Goal: Task Accomplishment & Management: Complete application form

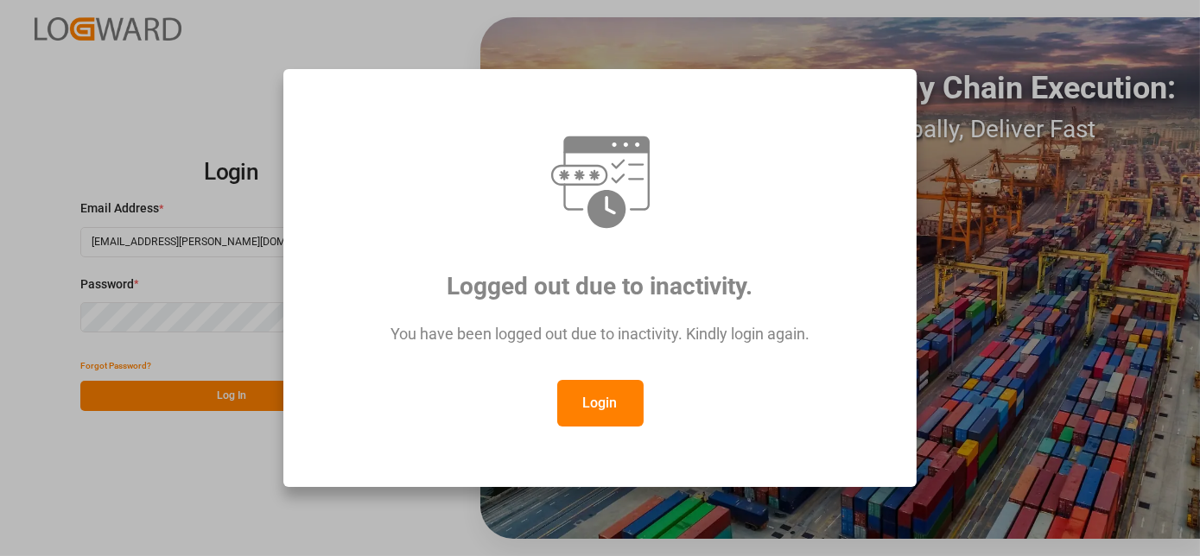
click at [613, 408] on button "Login" at bounding box center [600, 403] width 86 height 47
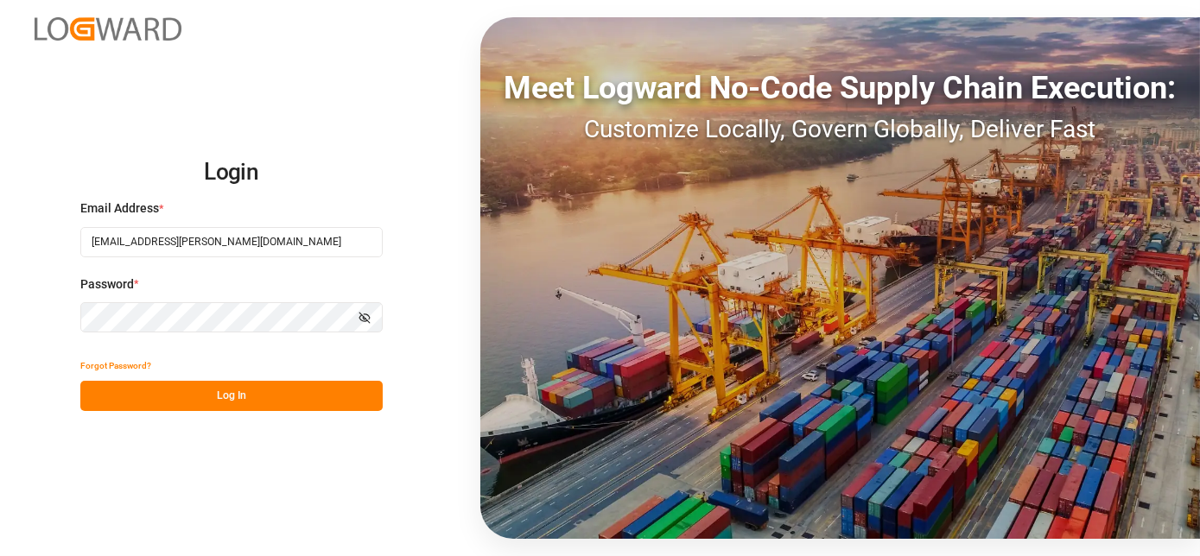
click at [296, 378] on div "Forgot Password?" at bounding box center [231, 366] width 302 height 30
click at [295, 386] on button "Log In" at bounding box center [231, 396] width 302 height 30
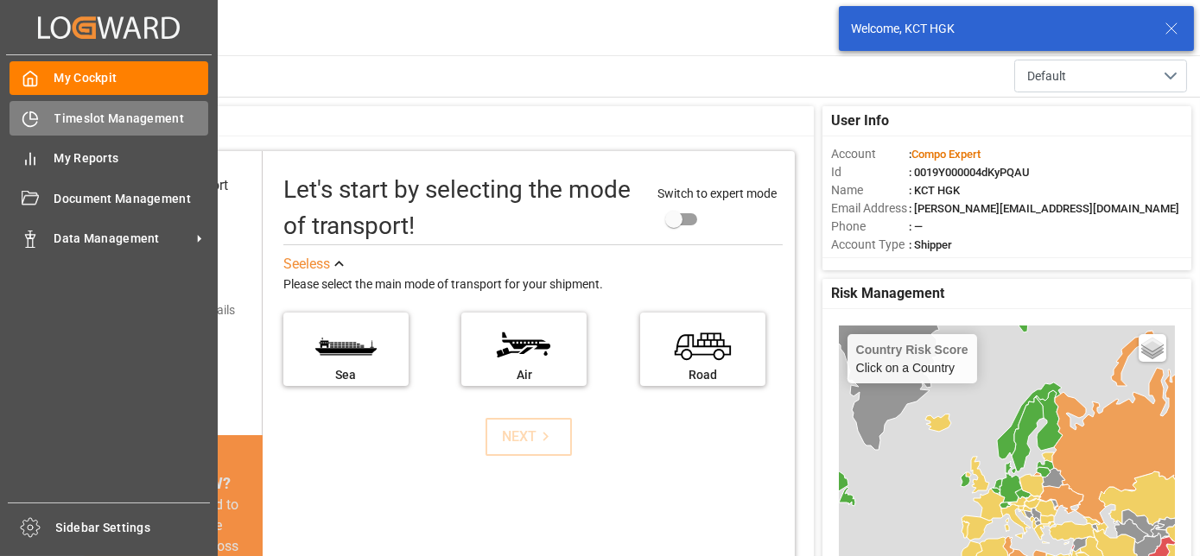
click at [25, 117] on icon at bounding box center [30, 119] width 17 height 17
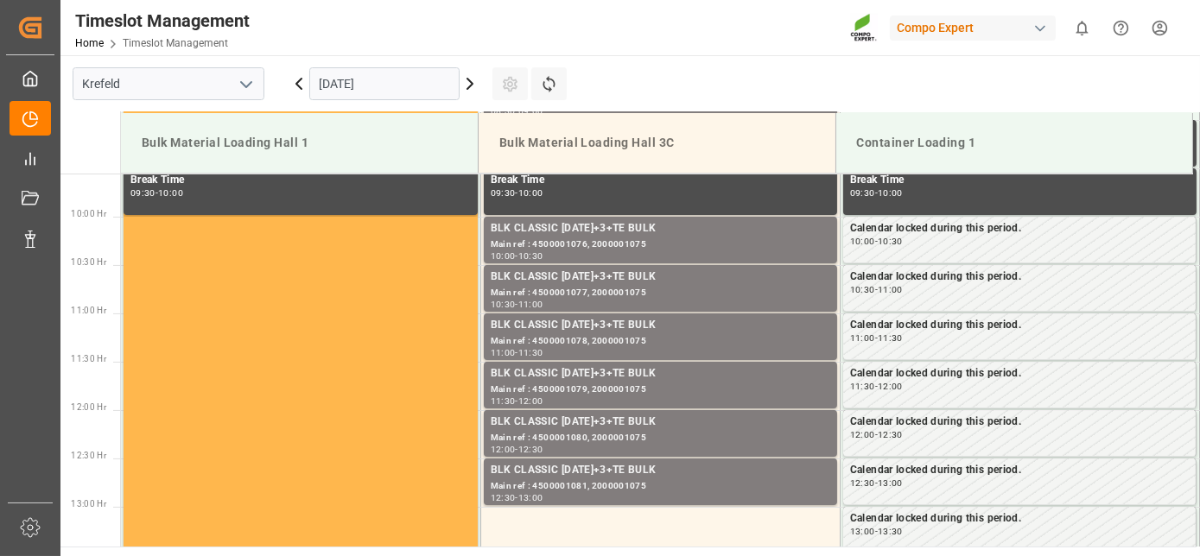
scroll to position [956, 0]
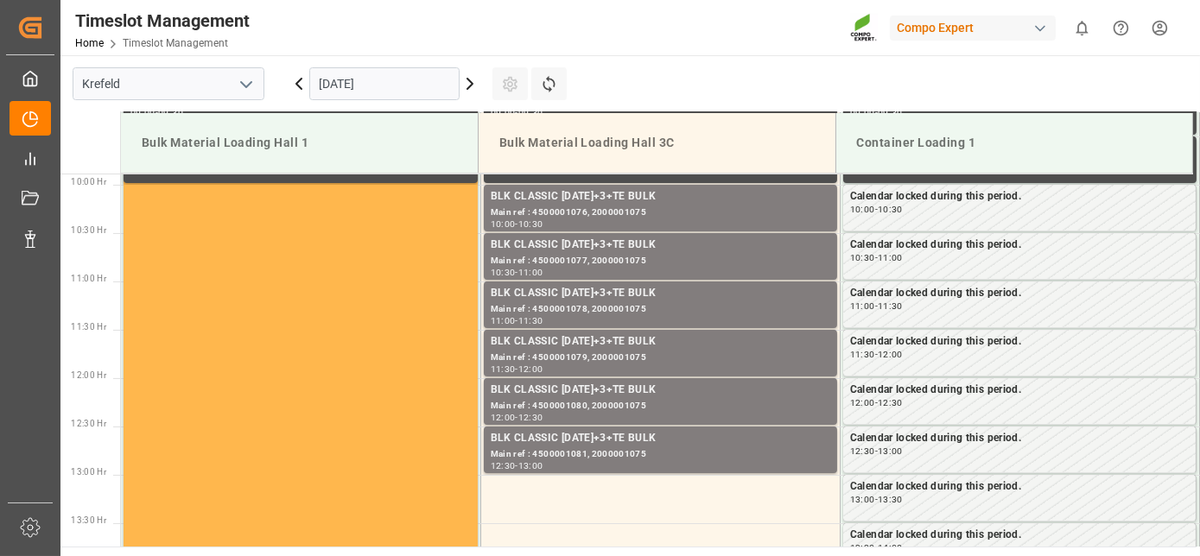
click at [360, 79] on input "[DATE]" at bounding box center [384, 83] width 150 height 33
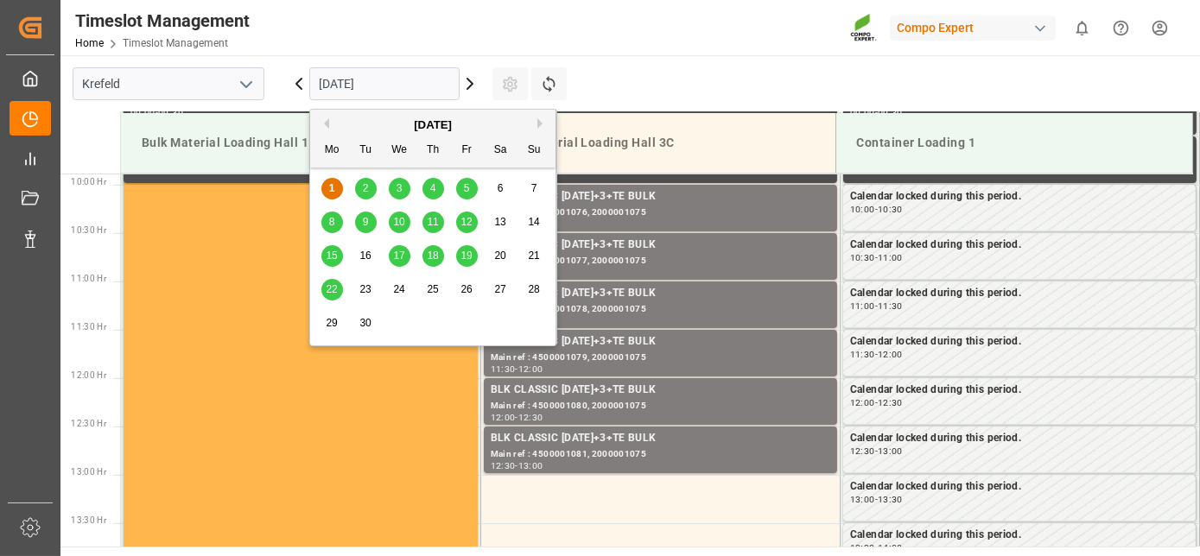
click at [719, 96] on main "[GEOGRAPHIC_DATA] [DATE] Settings Refresh Time Slots Bulk Material Loading Hall…" at bounding box center [628, 301] width 1136 height 492
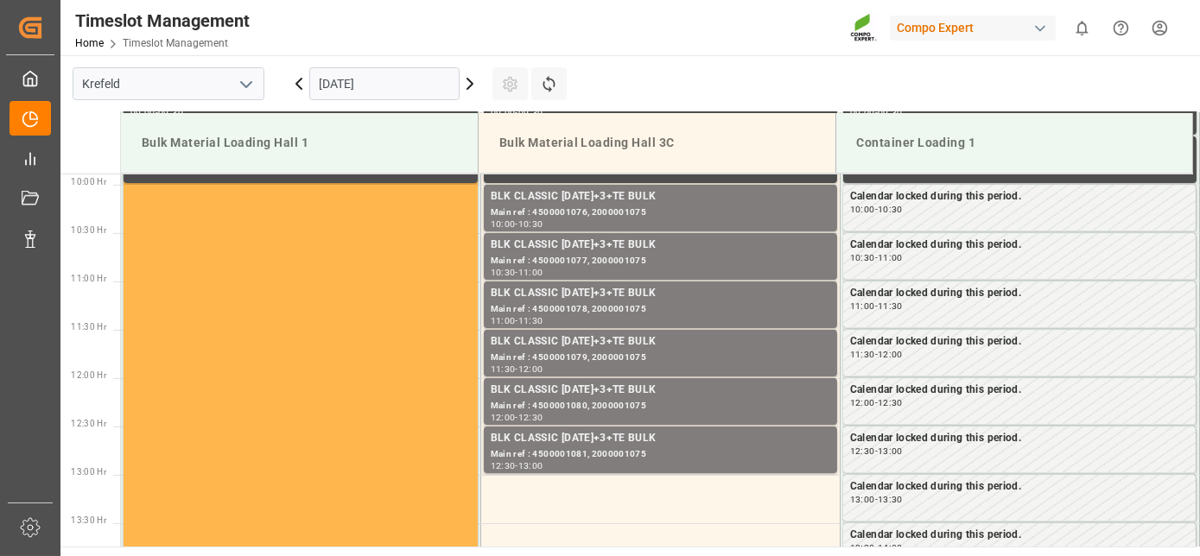
click at [631, 115] on td "Bulk Material Loading Hall 3C" at bounding box center [658, 143] width 358 height 60
click at [385, 80] on input "[DATE]" at bounding box center [384, 83] width 150 height 33
click at [472, 86] on icon at bounding box center [470, 83] width 21 height 21
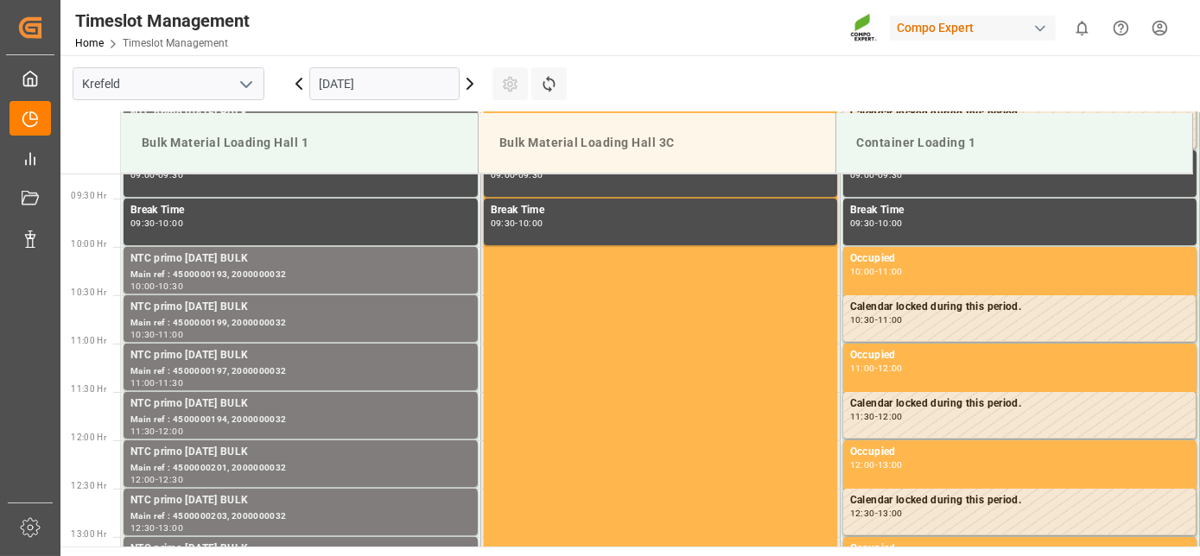
click at [411, 83] on input "02.09.2025" at bounding box center [384, 83] width 150 height 33
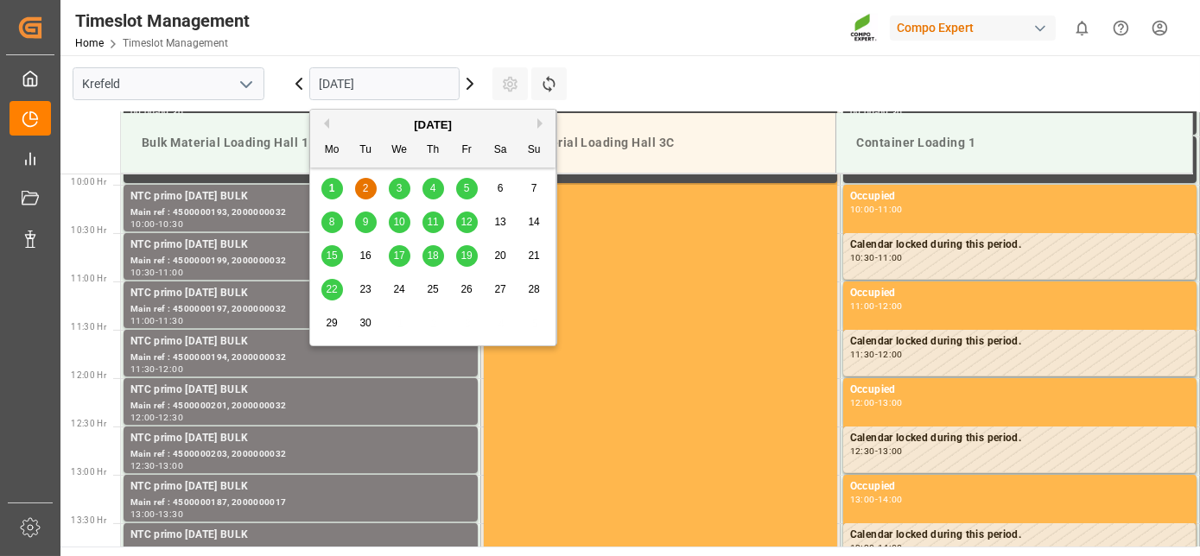
click at [423, 260] on div "18" at bounding box center [433, 256] width 22 height 21
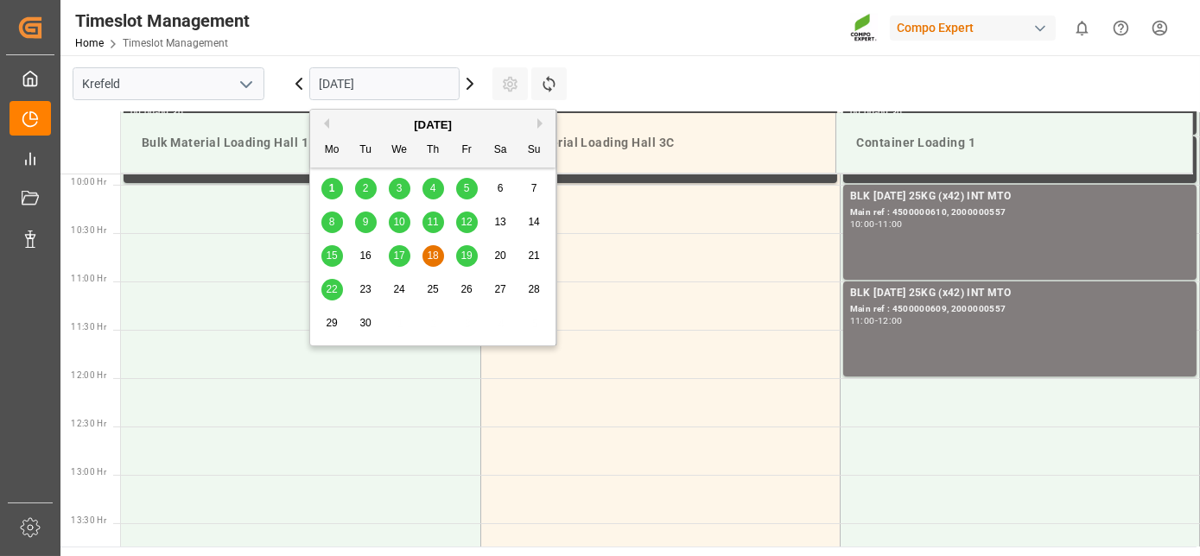
click at [425, 86] on input "[DATE]" at bounding box center [384, 83] width 150 height 33
click at [454, 257] on div "15 16 17 18 19 20 21" at bounding box center [433, 256] width 236 height 34
click at [457, 259] on div "19" at bounding box center [467, 256] width 22 height 21
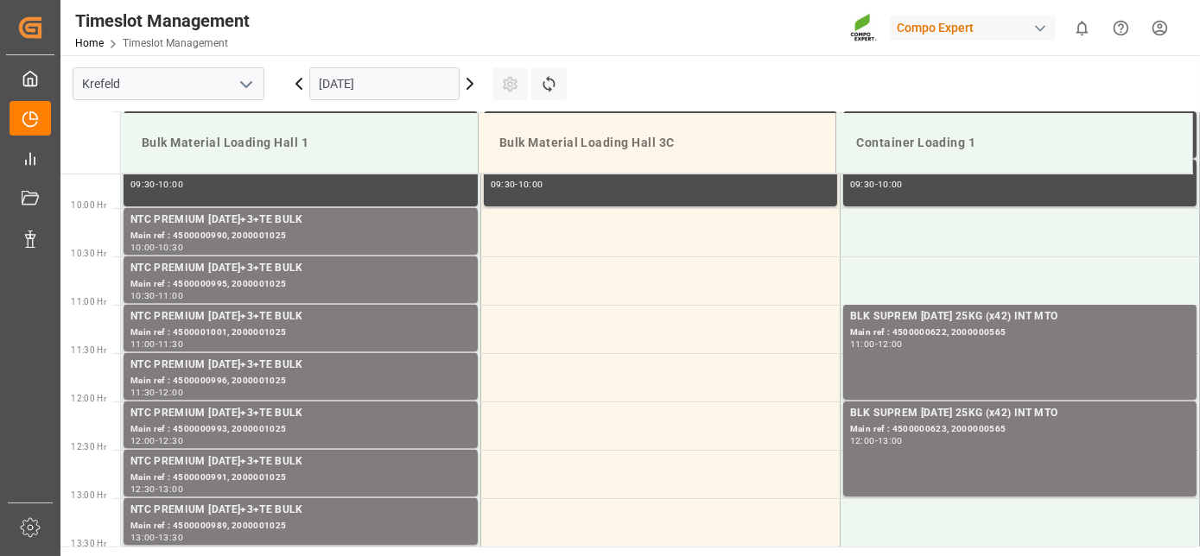
scroll to position [891, 0]
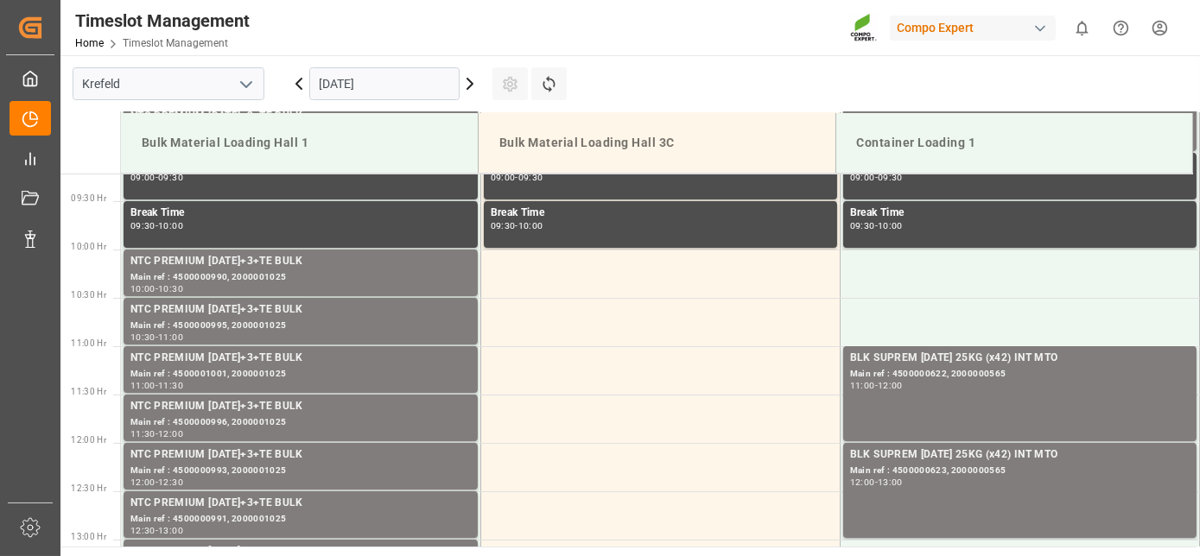
drag, startPoint x: 430, startPoint y: 206, endPoint x: 416, endPoint y: 150, distance: 57.0
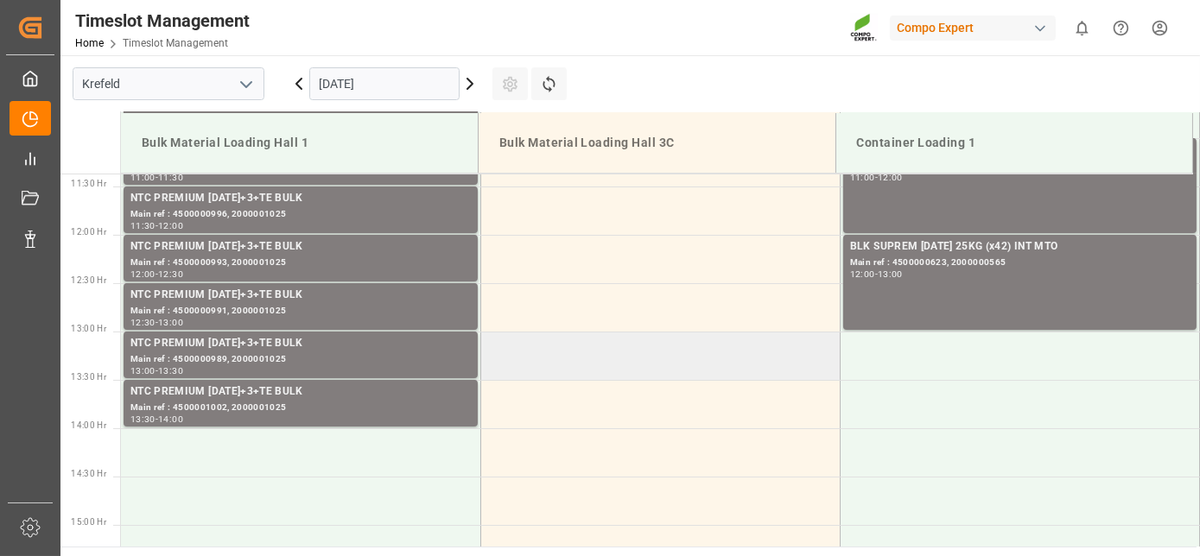
drag, startPoint x: 624, startPoint y: 333, endPoint x: 636, endPoint y: 405, distance: 73.6
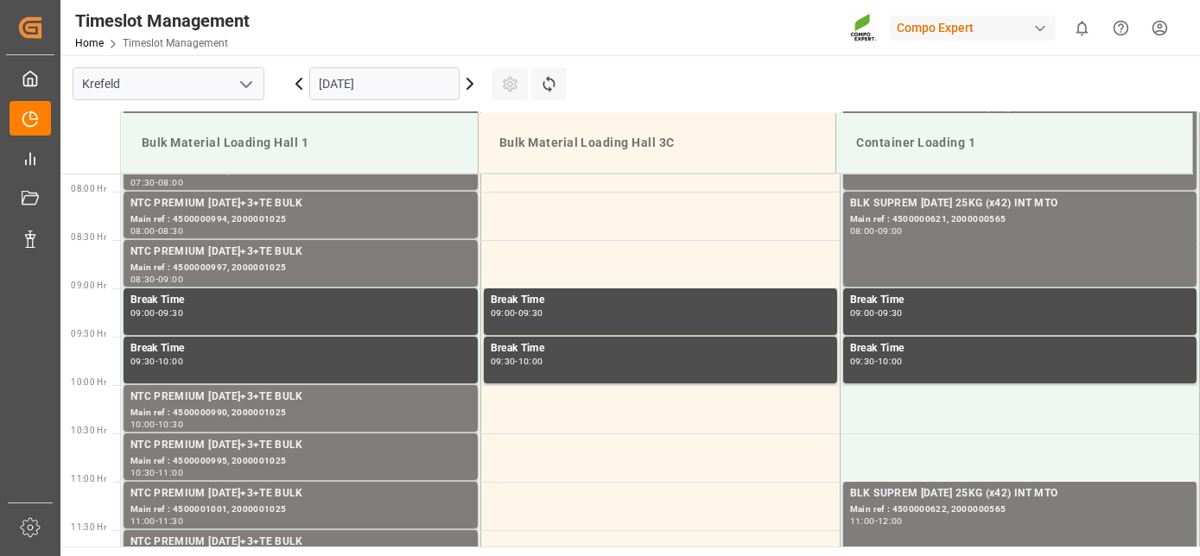
drag, startPoint x: 636, startPoint y: 405, endPoint x: 523, endPoint y: 207, distance: 227.9
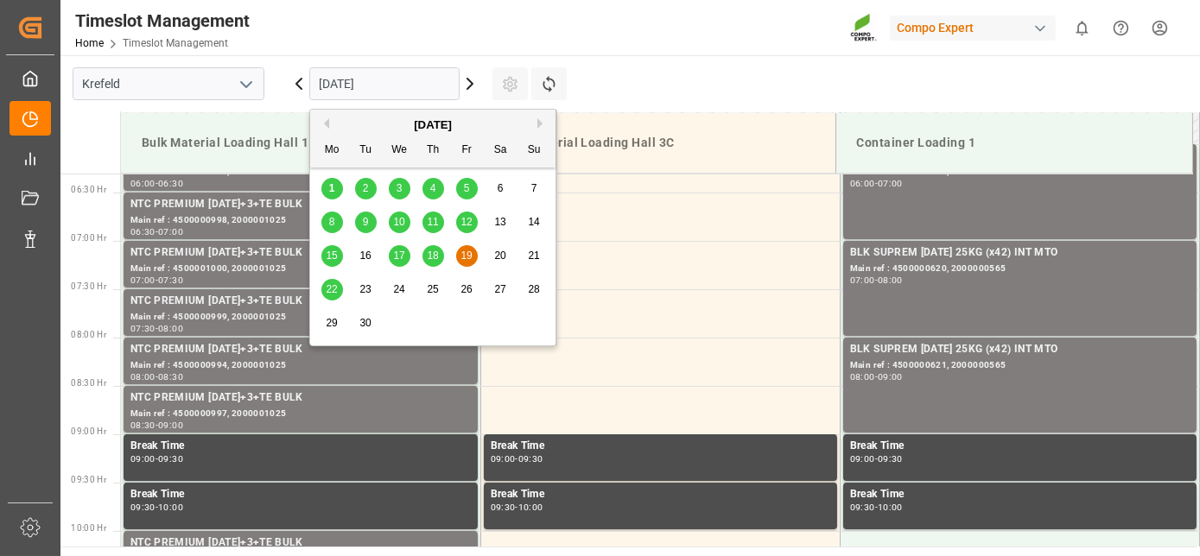
click at [423, 85] on input "19.09.2025" at bounding box center [384, 83] width 150 height 33
click at [403, 245] on div "17" at bounding box center [400, 256] width 22 height 22
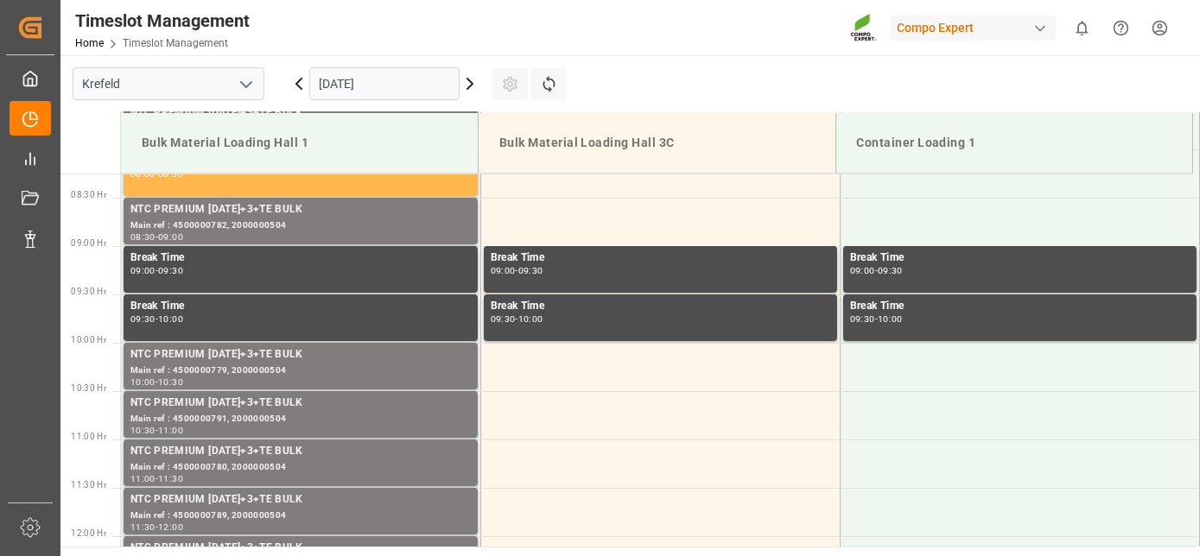
scroll to position [956, 0]
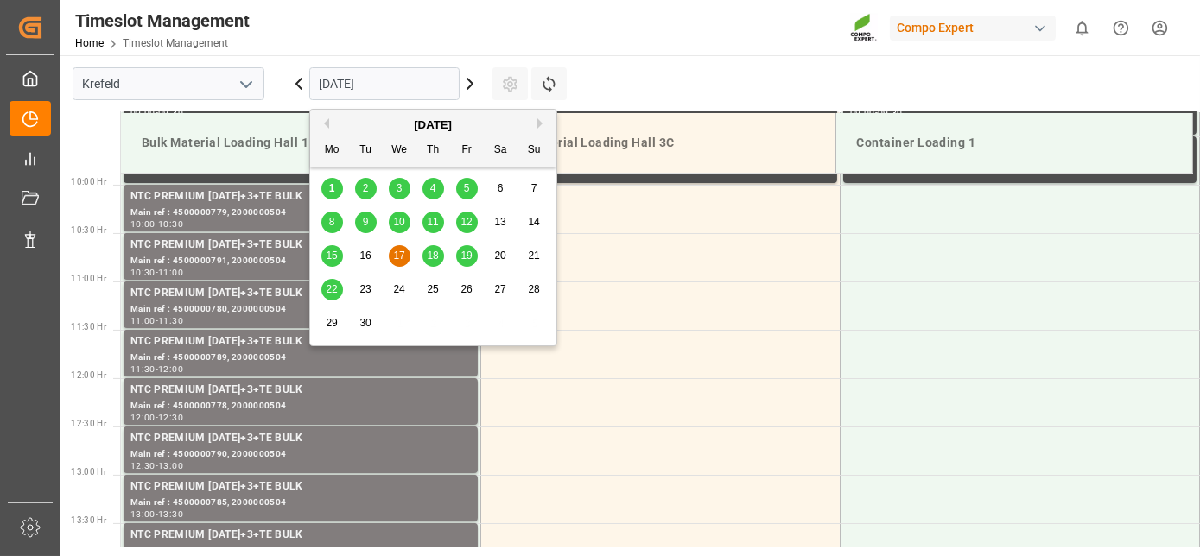
click at [436, 91] on input "17.09.2025" at bounding box center [384, 83] width 150 height 33
click at [433, 270] on div "15 16 17 18 19 20 21" at bounding box center [433, 256] width 236 height 34
click at [430, 263] on div "18" at bounding box center [433, 256] width 22 height 21
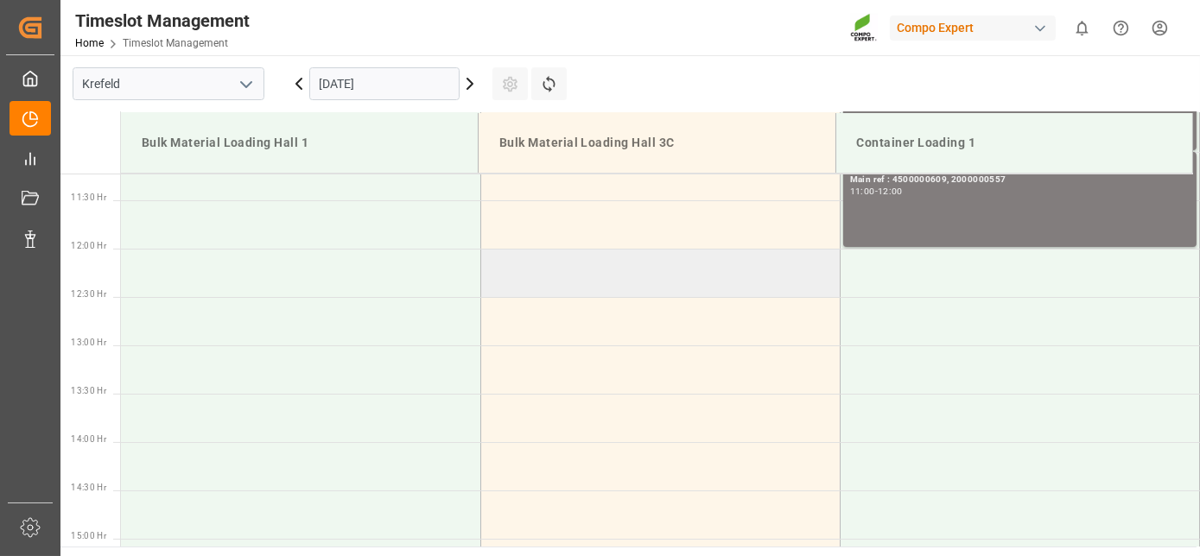
drag, startPoint x: 664, startPoint y: 283, endPoint x: 664, endPoint y: 355, distance: 72.6
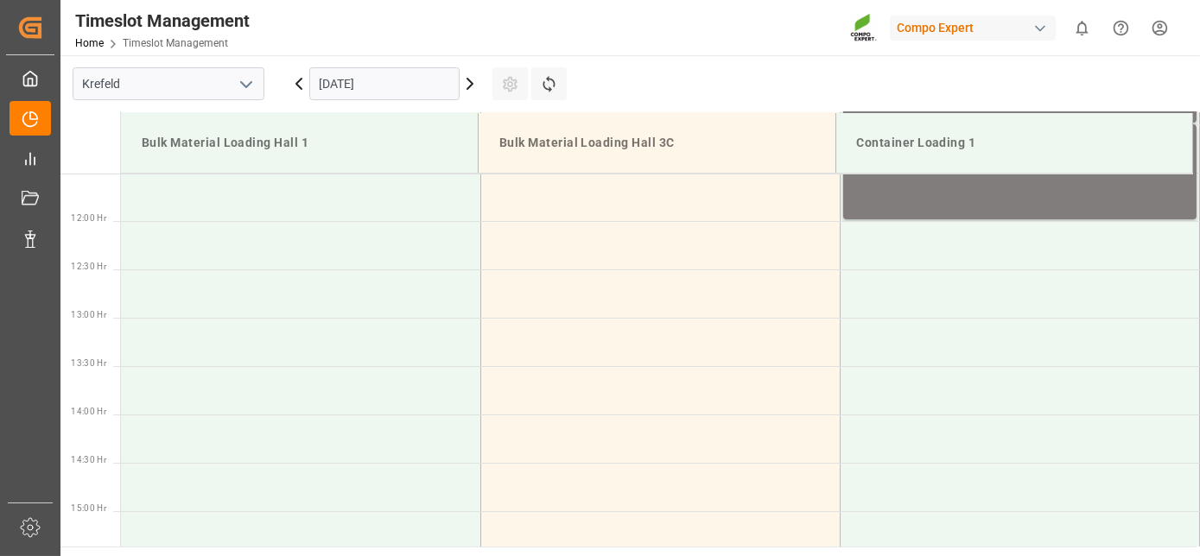
click at [391, 71] on input "[DATE]" at bounding box center [384, 83] width 150 height 33
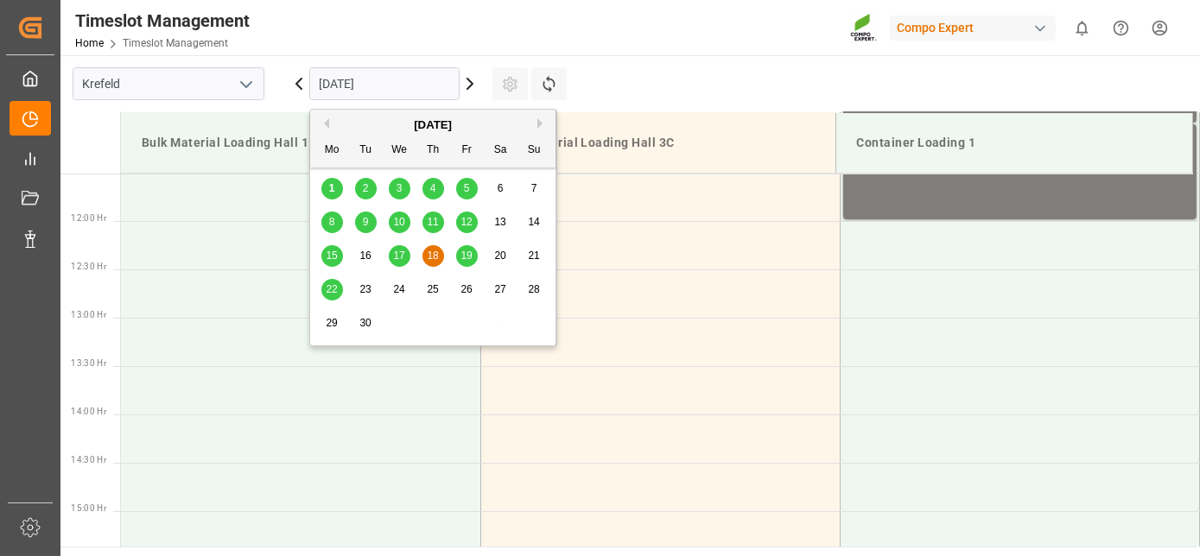
click at [473, 256] on div "19" at bounding box center [467, 256] width 22 height 21
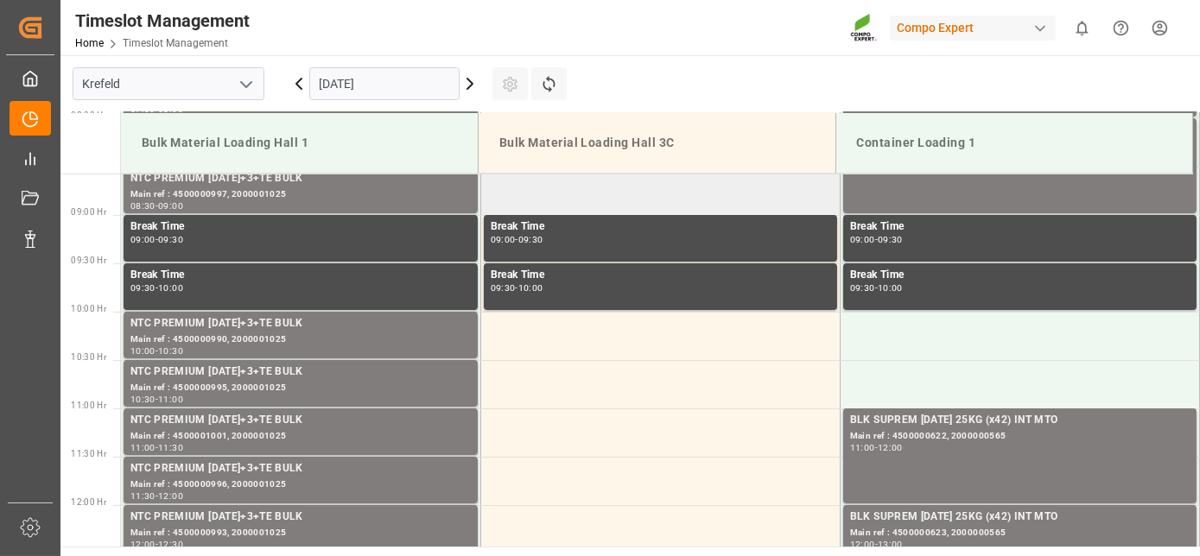
scroll to position [790, 0]
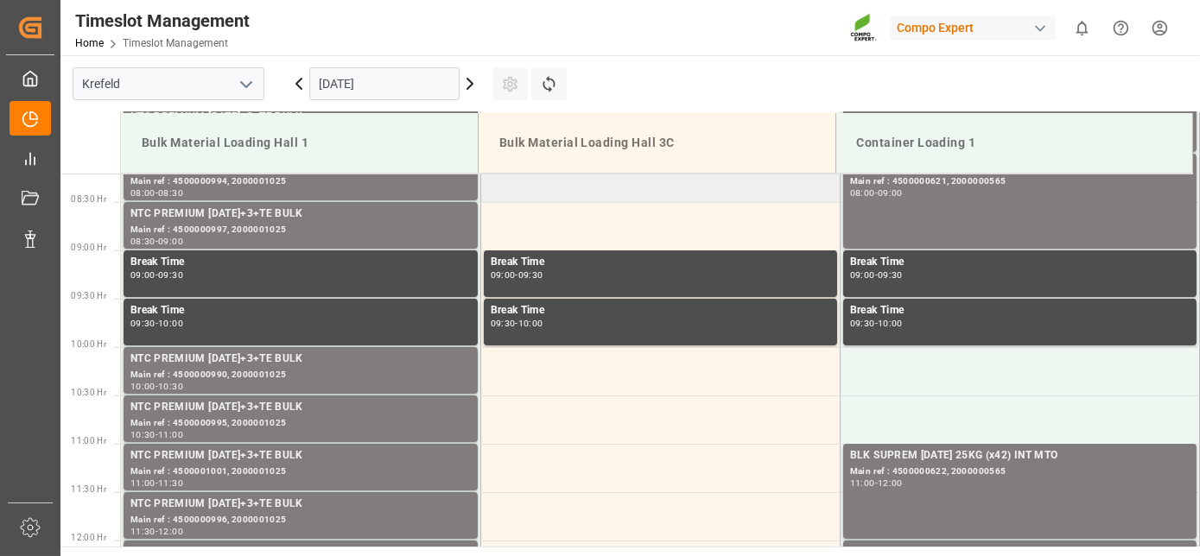
drag, startPoint x: 559, startPoint y: 251, endPoint x: 549, endPoint y: 183, distance: 69.0
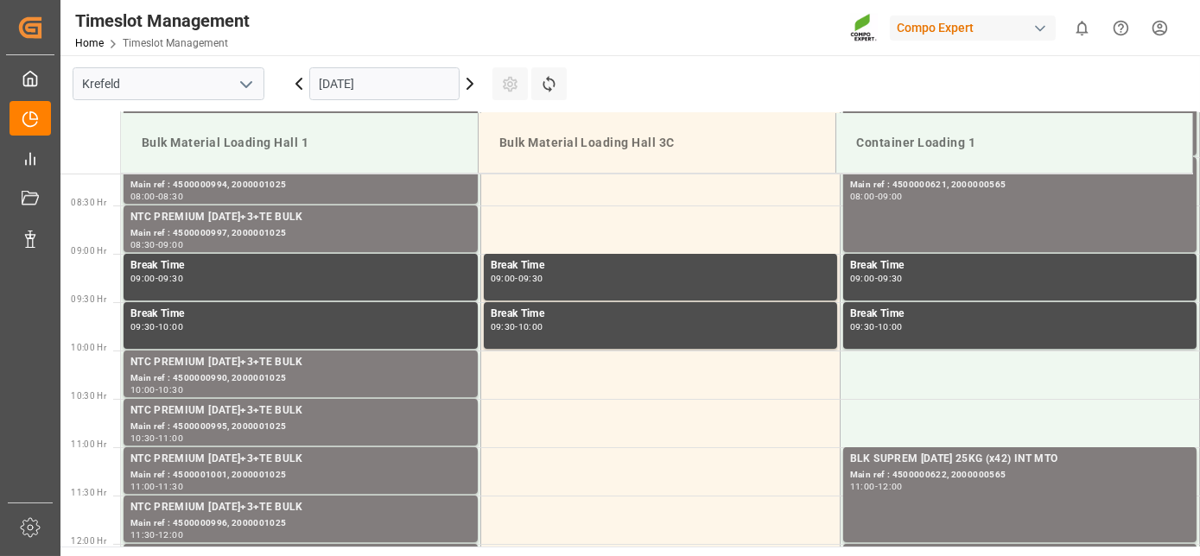
click at [294, 87] on icon at bounding box center [299, 83] width 21 height 21
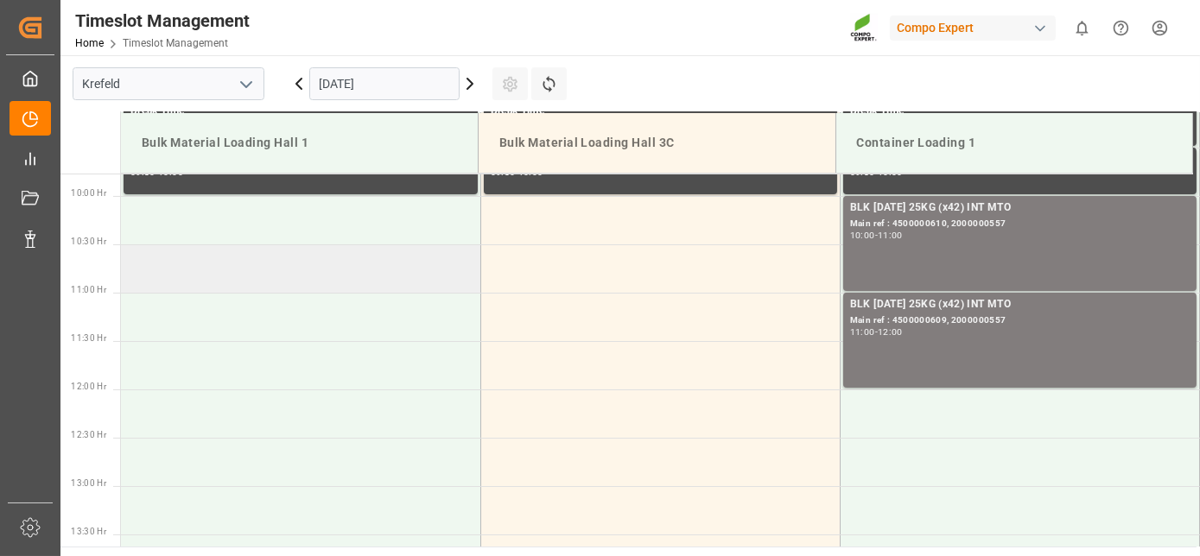
scroll to position [956, 0]
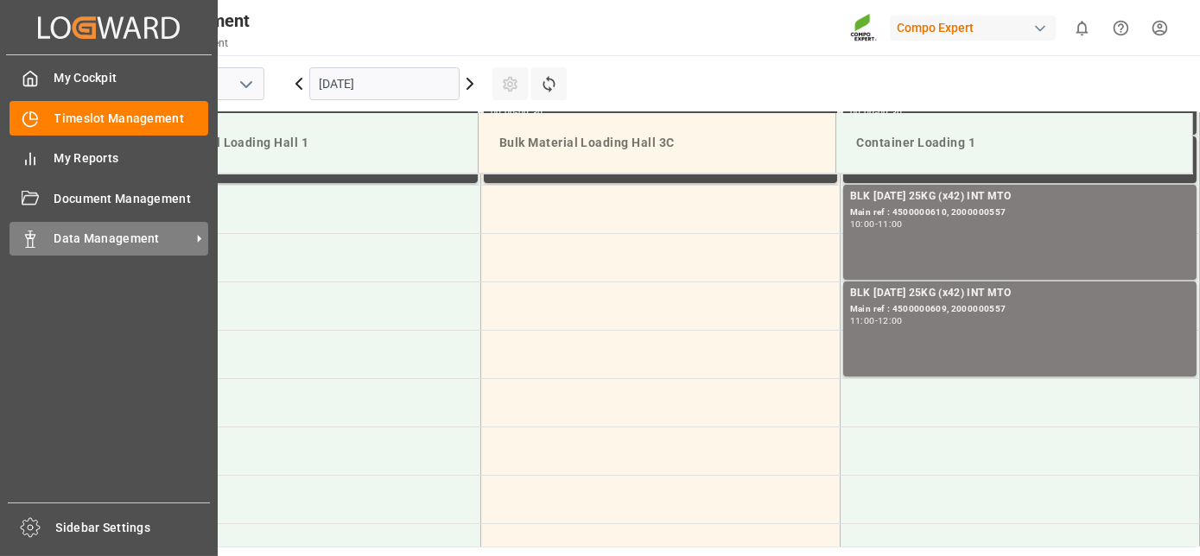
click at [35, 233] on icon at bounding box center [30, 239] width 17 height 17
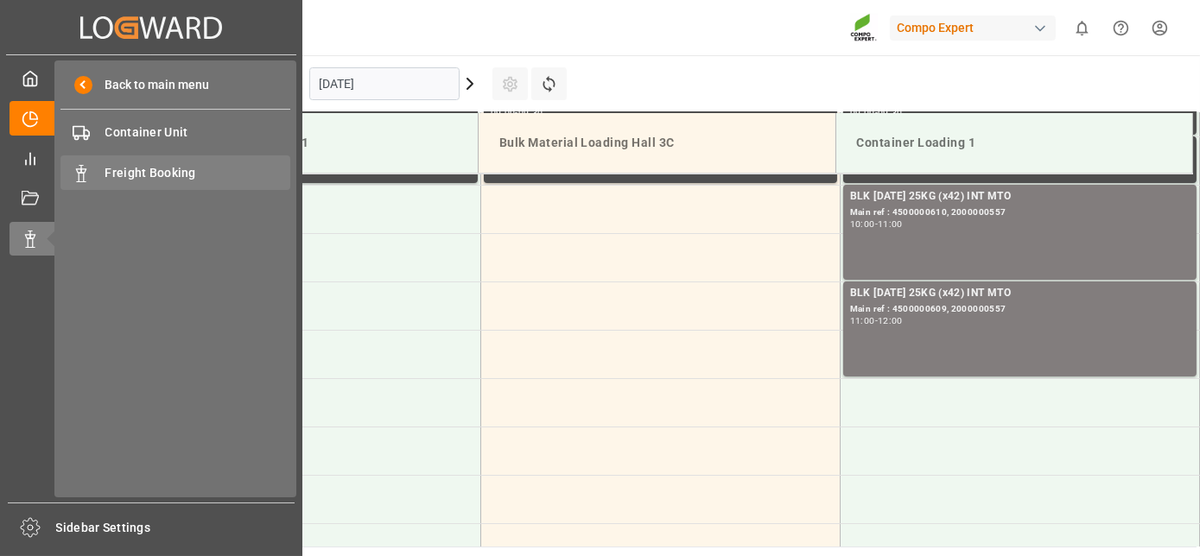
click at [161, 175] on span "Freight Booking" at bounding box center [198, 173] width 186 height 18
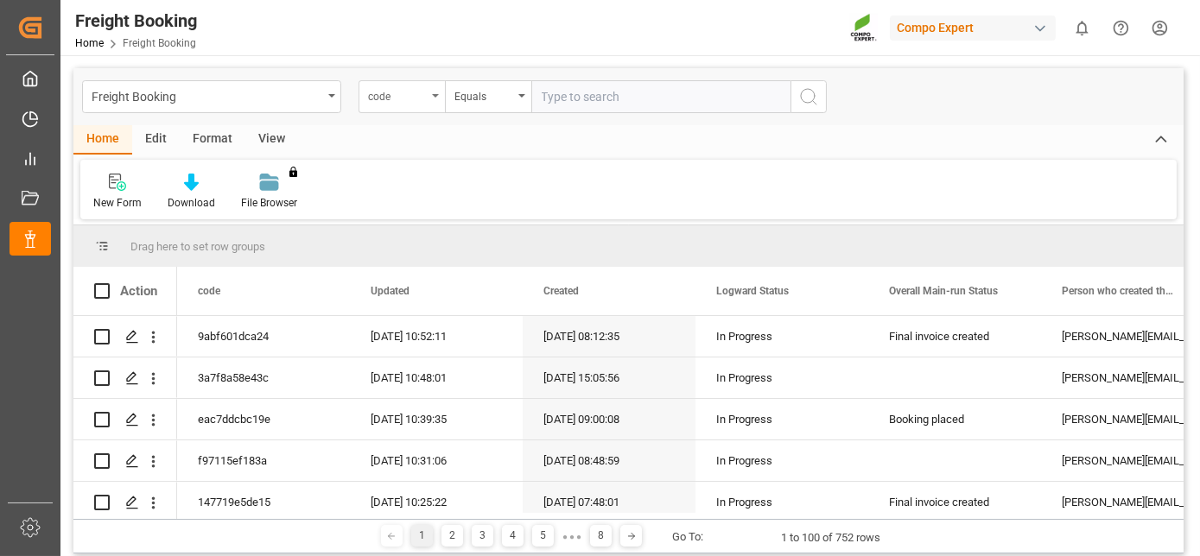
click at [434, 89] on div "code" at bounding box center [402, 96] width 86 height 33
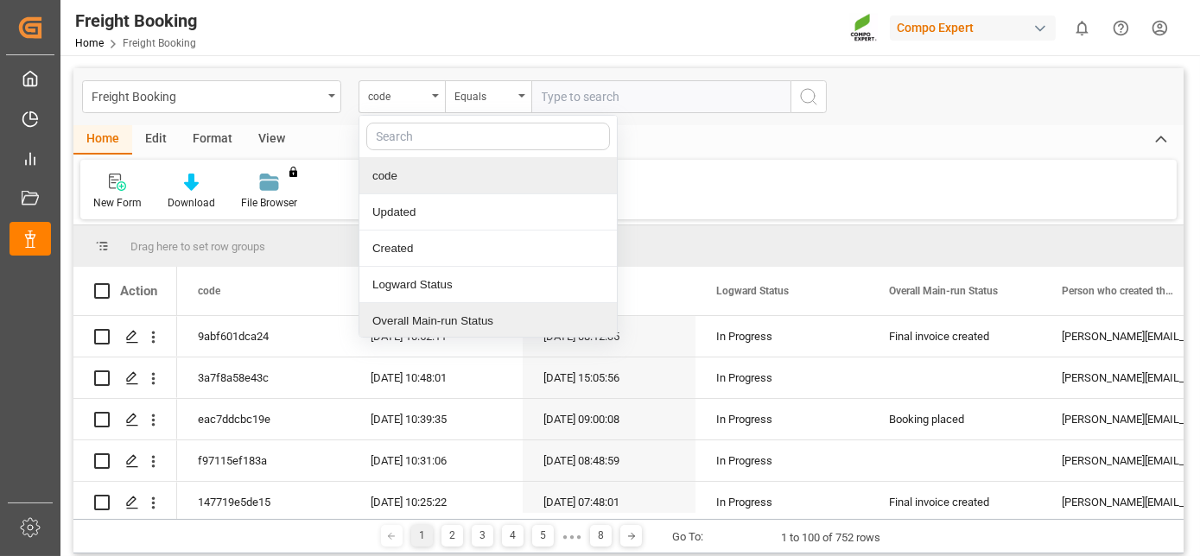
scroll to position [37, 0]
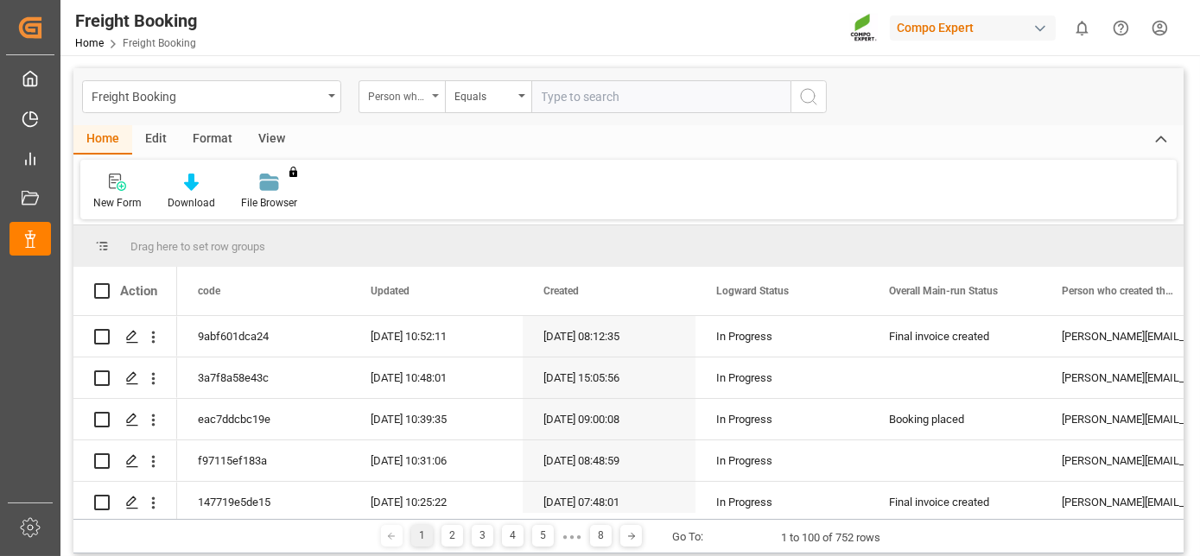
click at [426, 92] on div "Person who created the Object Mail Address" at bounding box center [397, 95] width 59 height 20
click at [408, 100] on div "Person who created the Object Mail Address" at bounding box center [397, 95] width 59 height 20
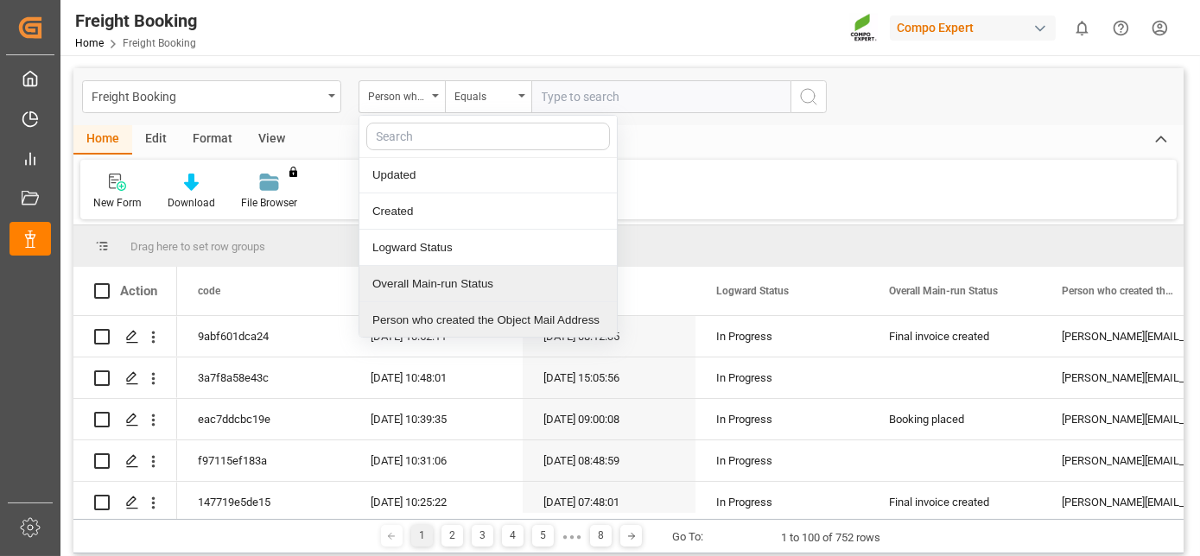
scroll to position [73, 0]
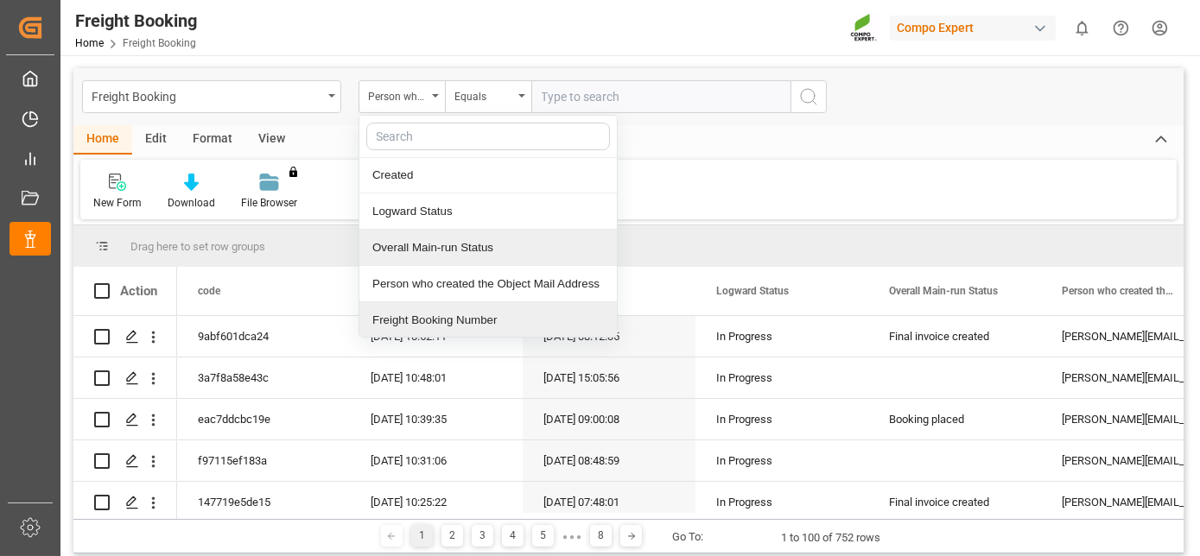
click at [419, 313] on div "Freight Booking Number" at bounding box center [487, 320] width 257 height 36
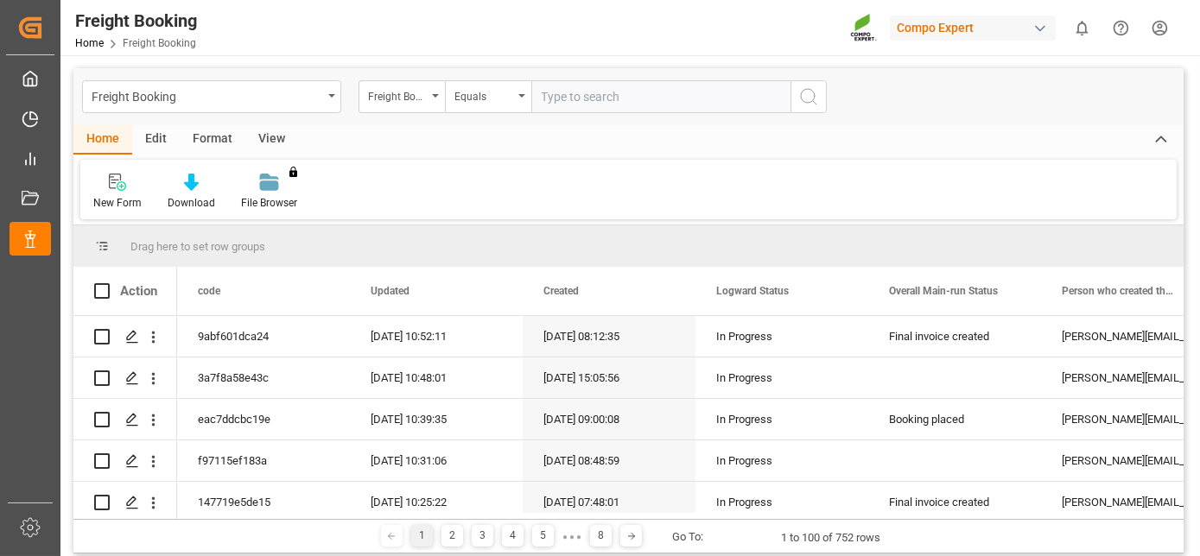
click at [562, 107] on input "text" at bounding box center [660, 96] width 259 height 33
paste input "6200000533"
type input "6200000533"
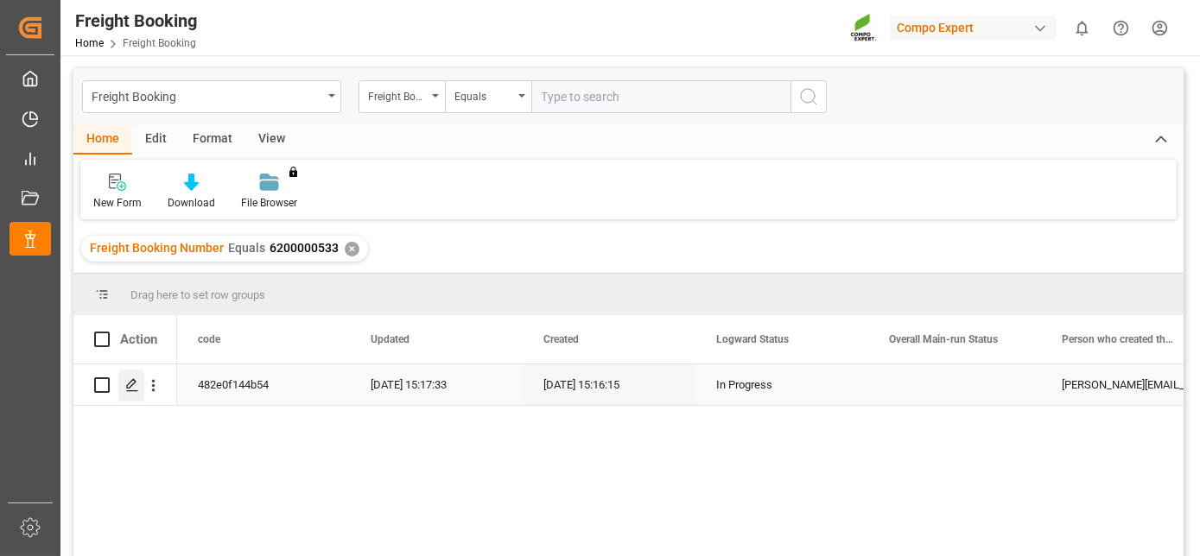
click at [128, 391] on line "Press SPACE to select this row." at bounding box center [132, 391] width 10 height 0
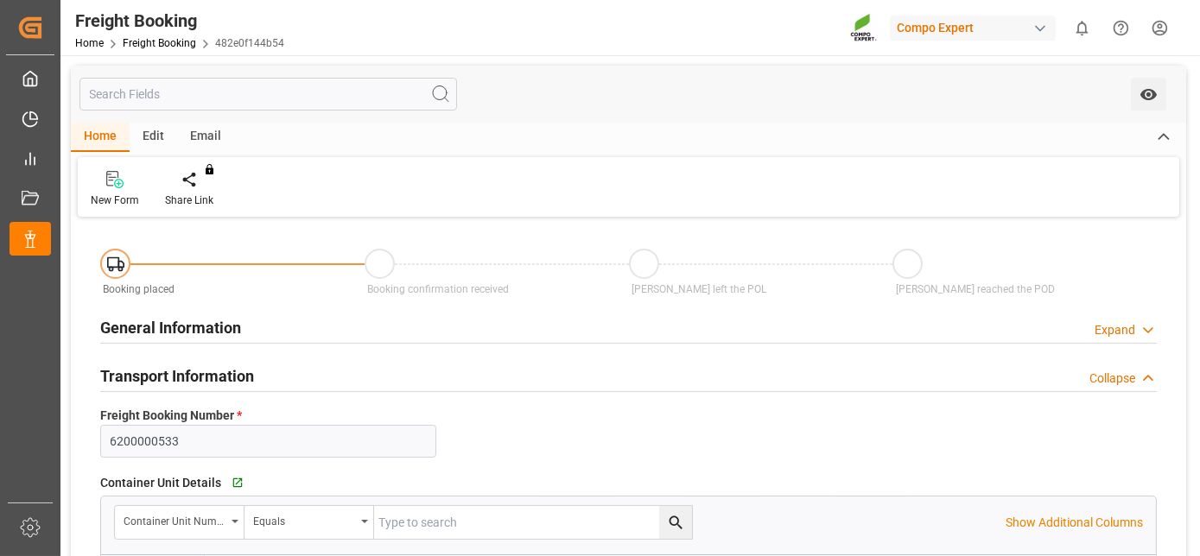
type input "CLSAI"
type input "0"
type input "64545.6"
type input "25.08.2025 01:00"
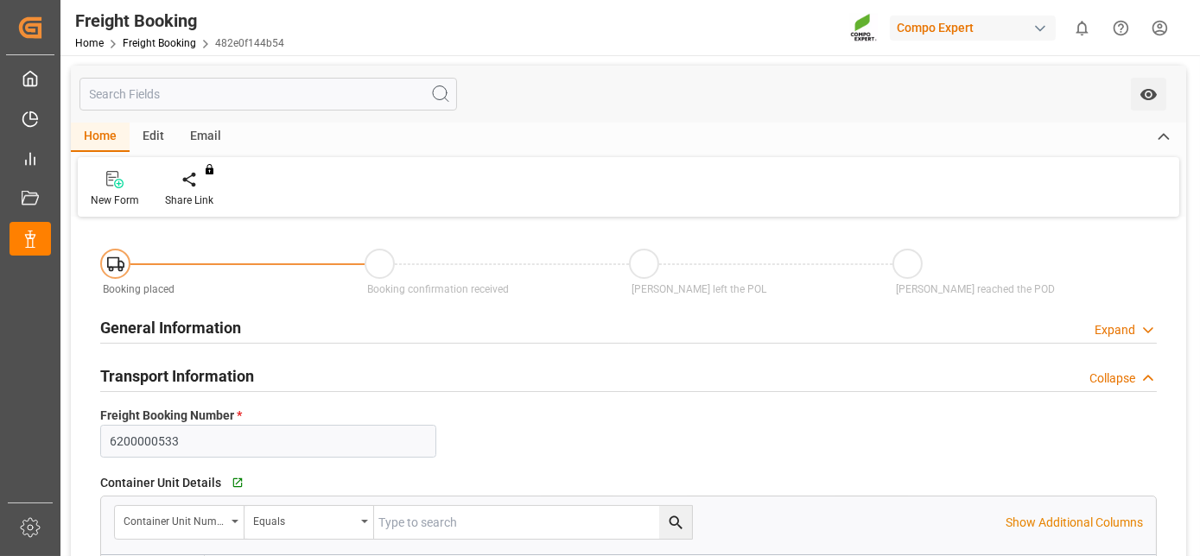
type input "25.08.2025 15:16"
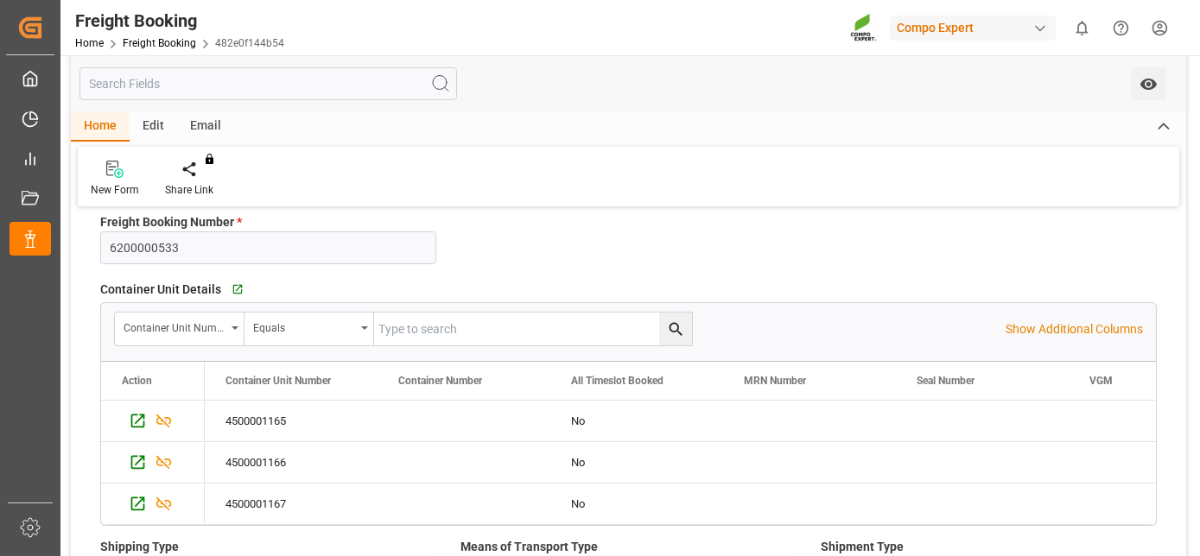
scroll to position [308, 0]
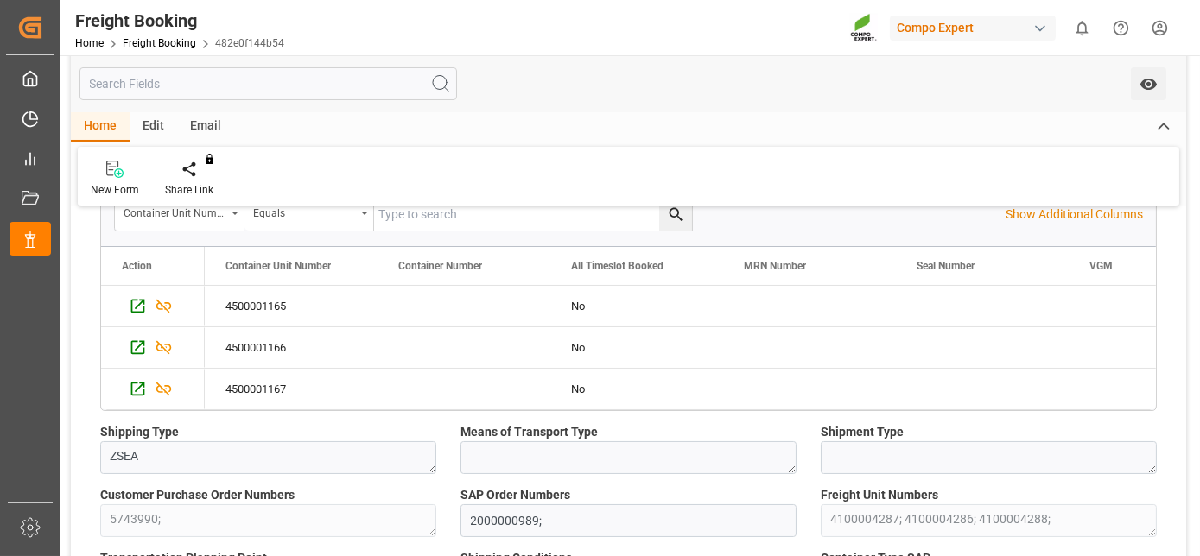
drag, startPoint x: 498, startPoint y: 209, endPoint x: 472, endPoint y: 297, distance: 92.1
click at [145, 303] on icon "Press SPACE to select this row." at bounding box center [138, 306] width 18 height 18
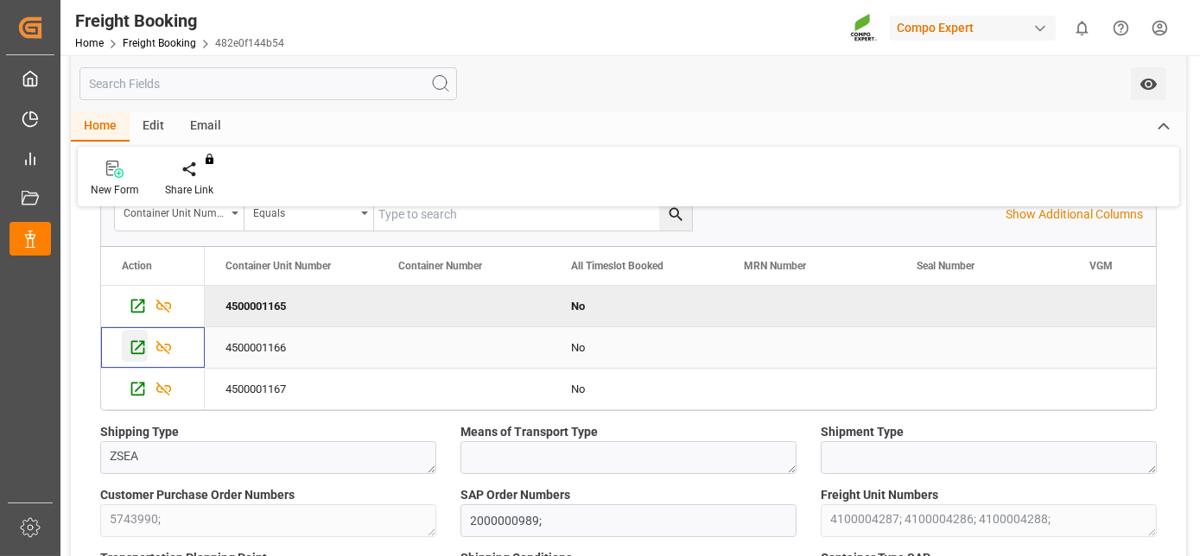
click at [140, 341] on icon "Press SPACE to select this row." at bounding box center [138, 348] width 14 height 14
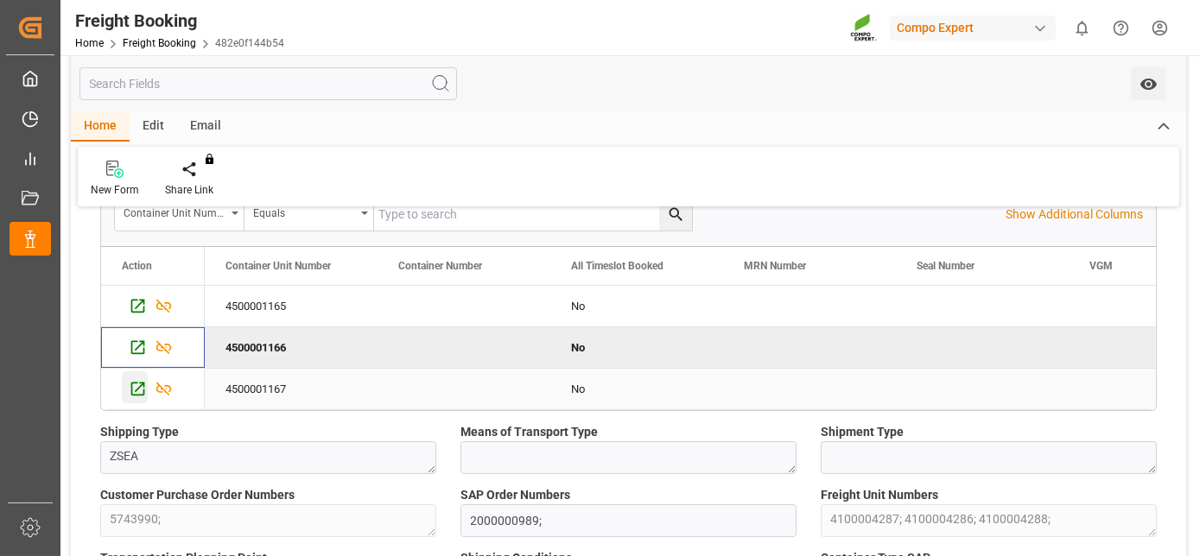
click at [132, 391] on icon "Press SPACE to select this row." at bounding box center [138, 389] width 18 height 18
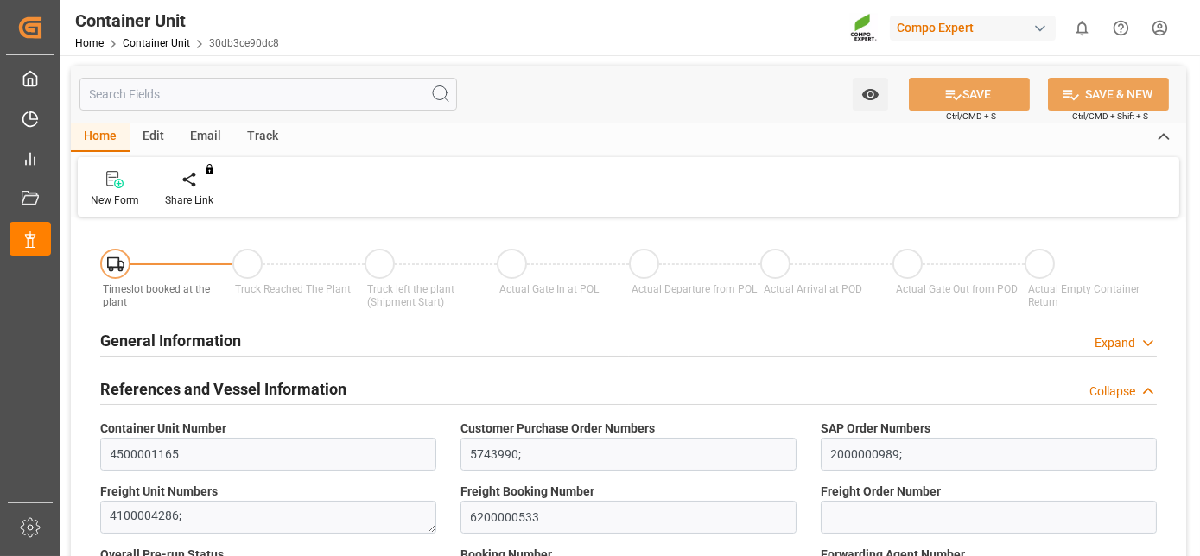
type input "CLSAI"
type input "0"
type input "21504"
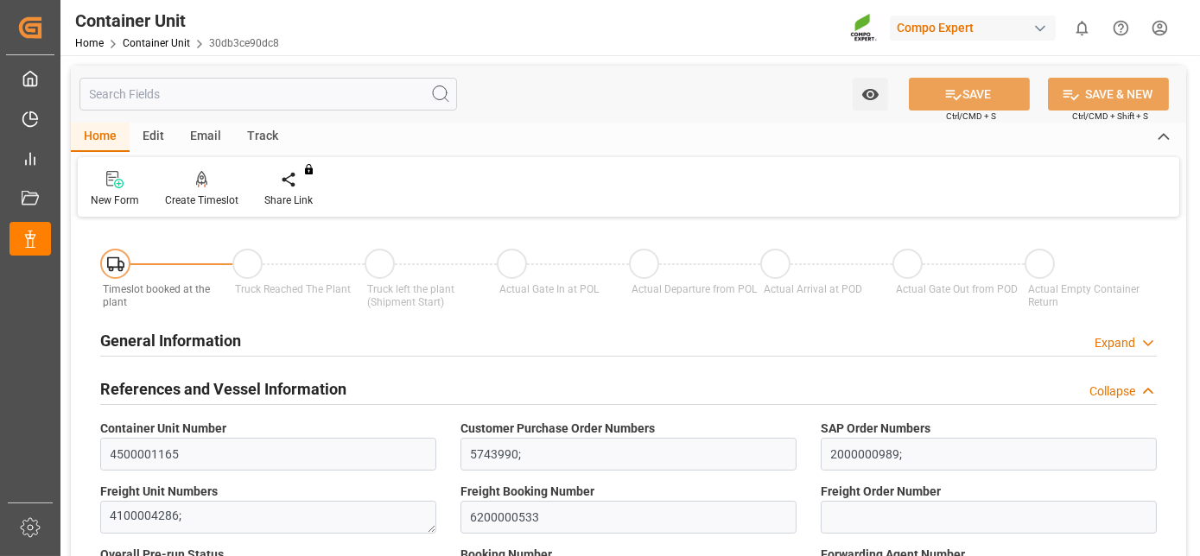
type input "25.08.2025"
click at [187, 181] on div at bounding box center [201, 179] width 73 height 18
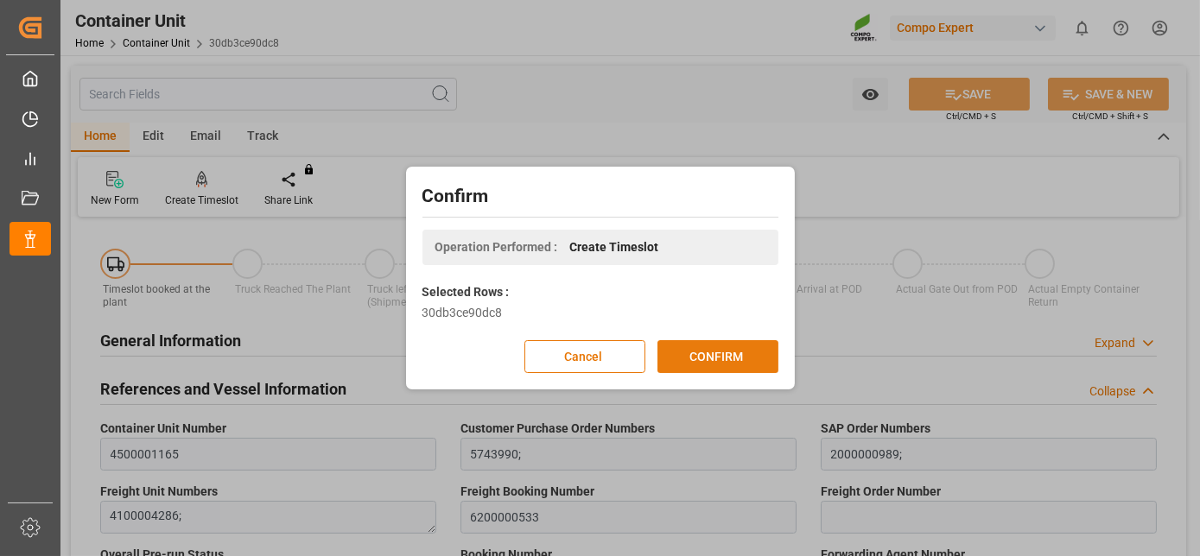
click at [691, 359] on button "CONFIRM" at bounding box center [717, 356] width 121 height 33
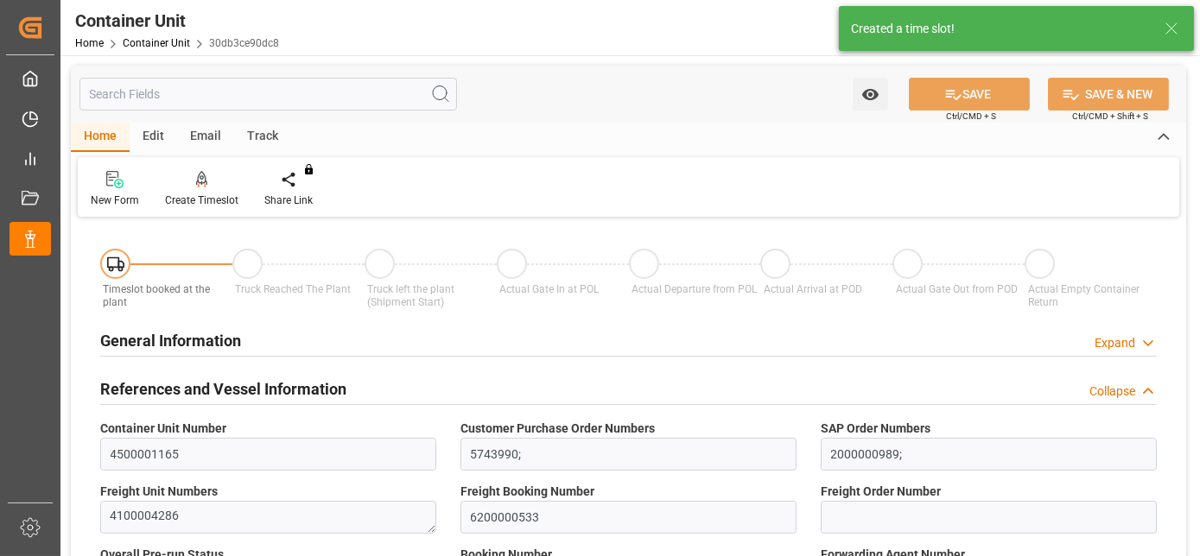
type input "CLSAI"
type input "7"
type input "0"
type input "8"
type input "0"
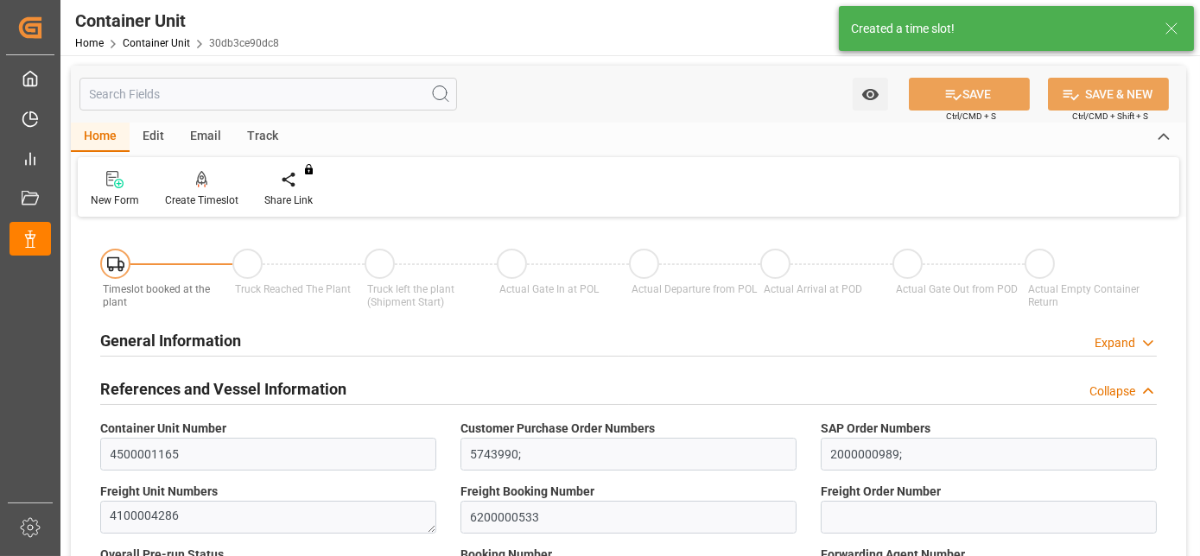
type input "0"
type input "21504"
type input "25.08.2025"
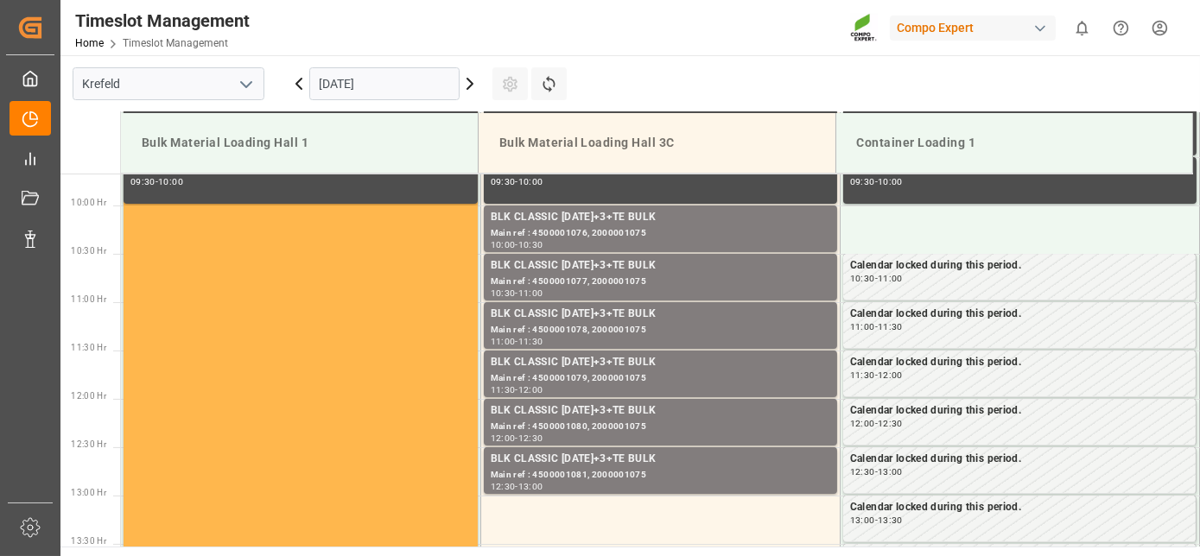
scroll to position [956, 0]
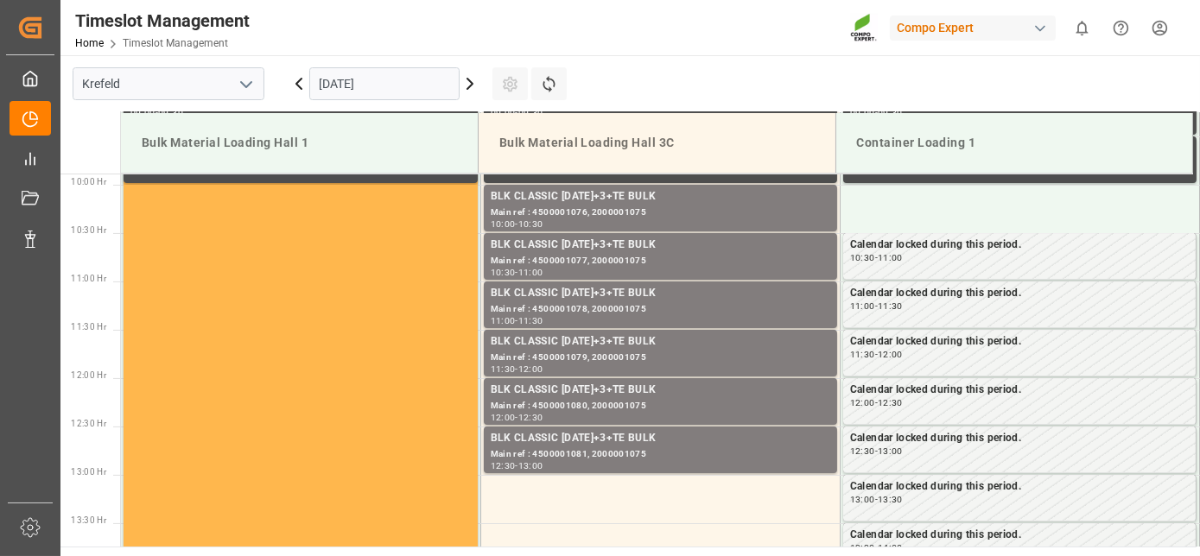
click at [336, 90] on input "[DATE]" at bounding box center [384, 83] width 150 height 33
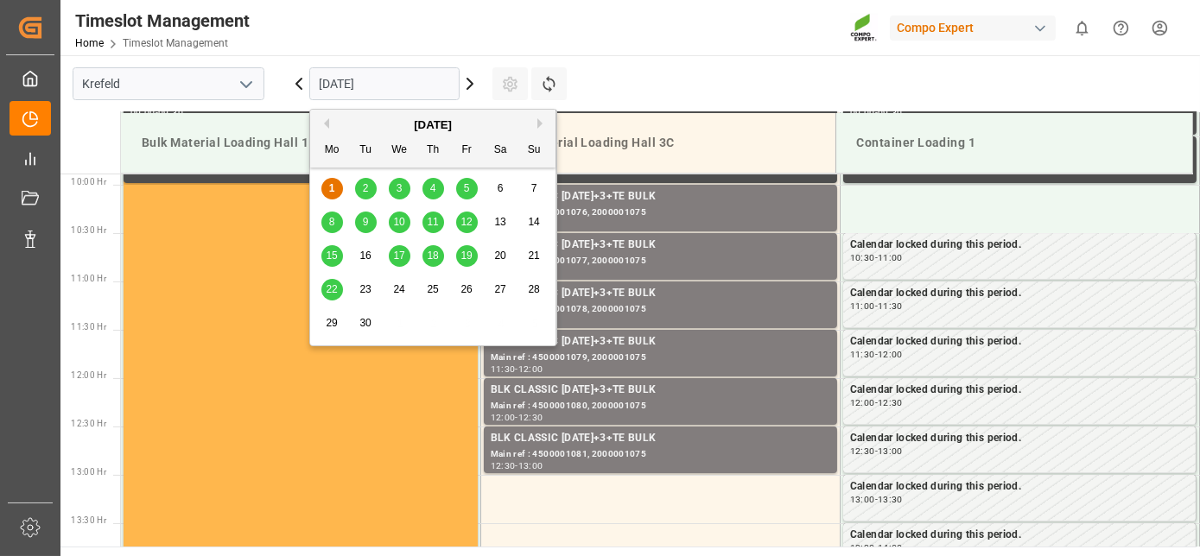
click at [435, 252] on span "18" at bounding box center [432, 256] width 11 height 12
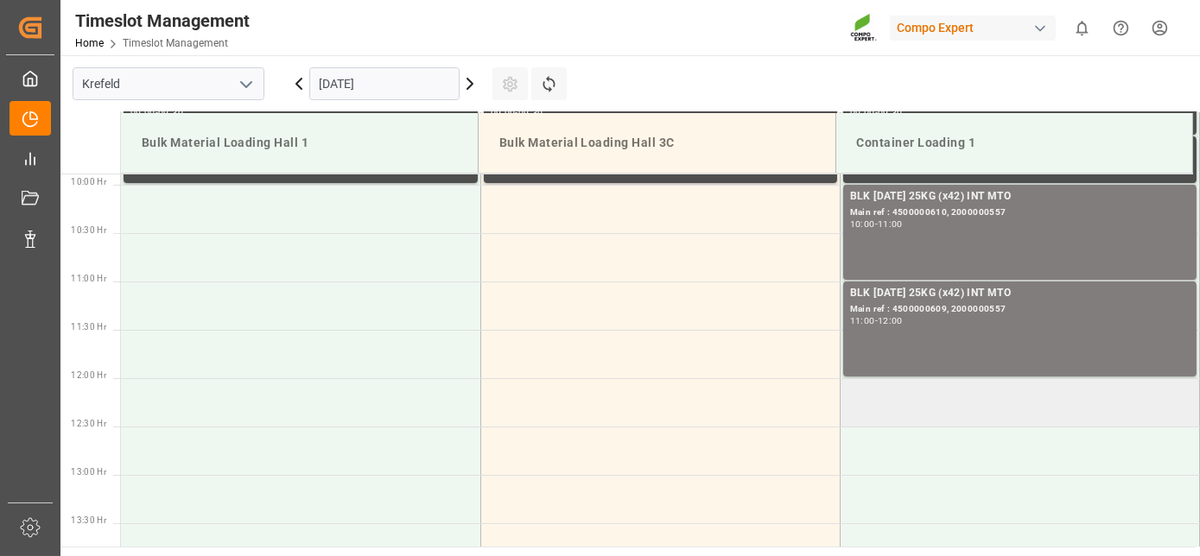
click at [913, 397] on td at bounding box center [1019, 402] width 359 height 48
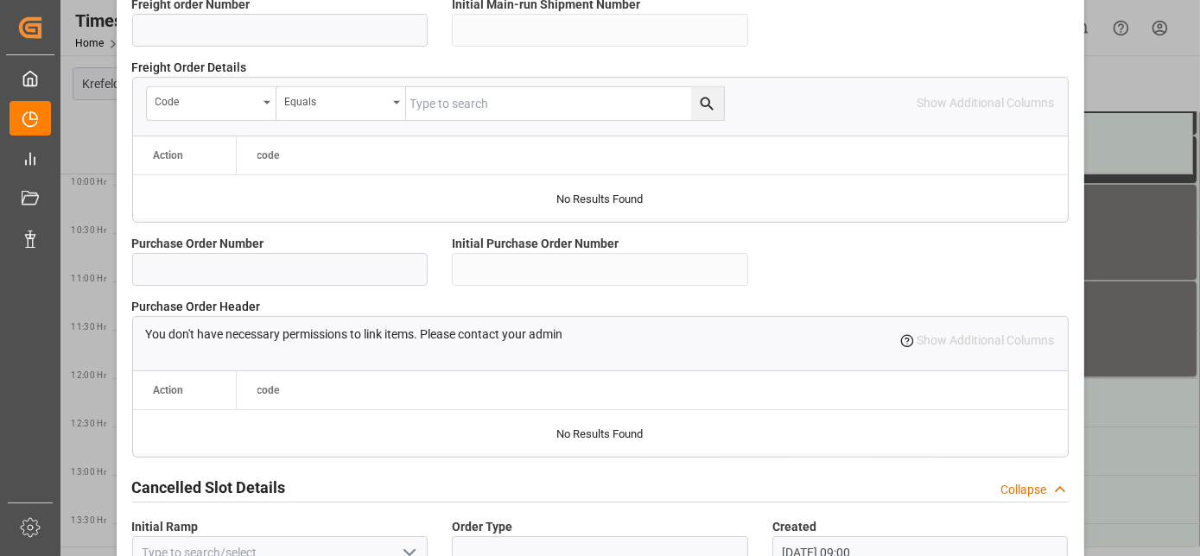
scroll to position [1718, 0]
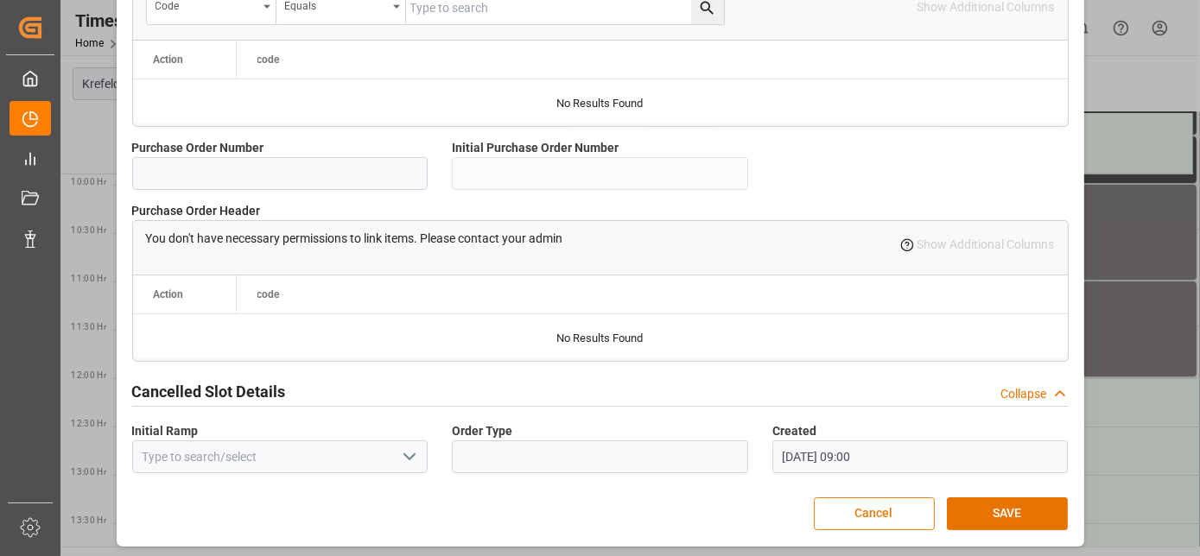
drag, startPoint x: 846, startPoint y: 300, endPoint x: 928, endPoint y: 495, distance: 211.8
click at [962, 511] on button "SAVE" at bounding box center [1007, 514] width 121 height 33
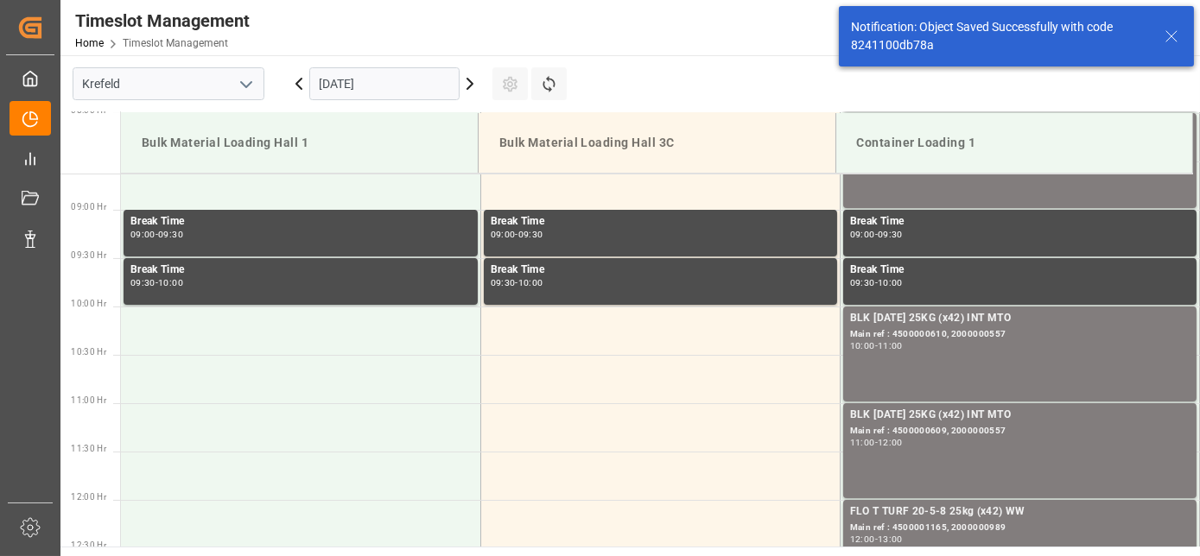
scroll to position [1052, 0]
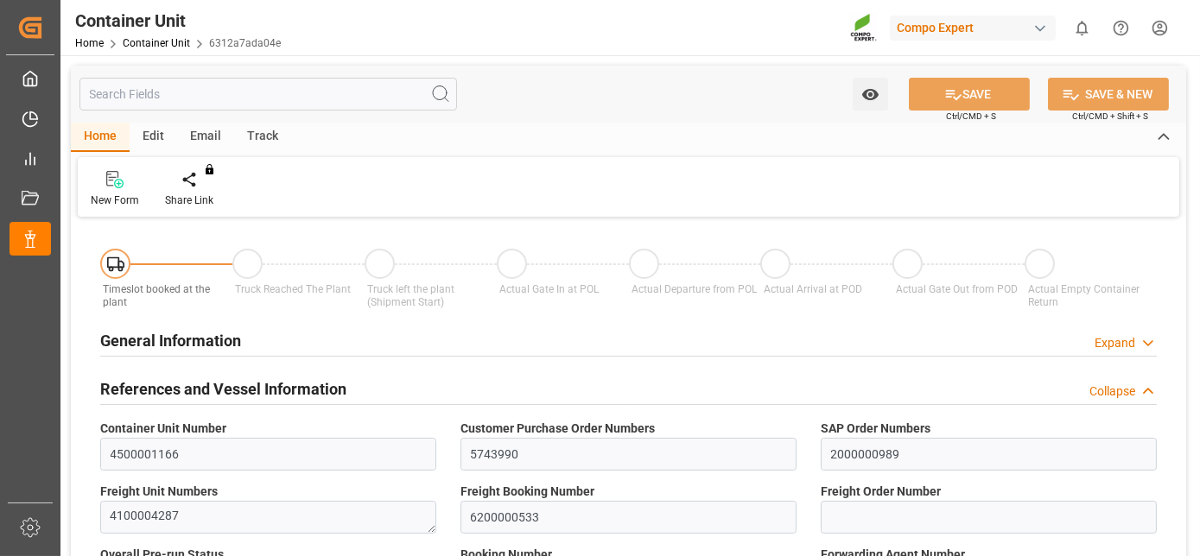
type input "CLSAI"
type input "7"
type input "0"
type input "8"
type input "0"
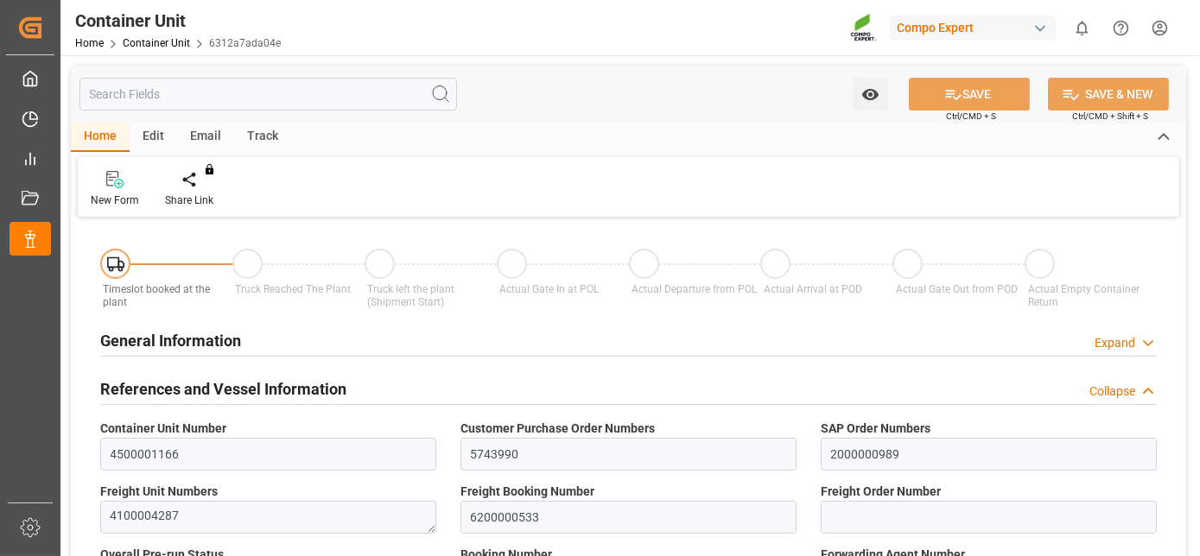
type input "0"
type input "21520.8"
type input "25.08.2025"
click at [206, 174] on icon at bounding box center [202, 179] width 12 height 17
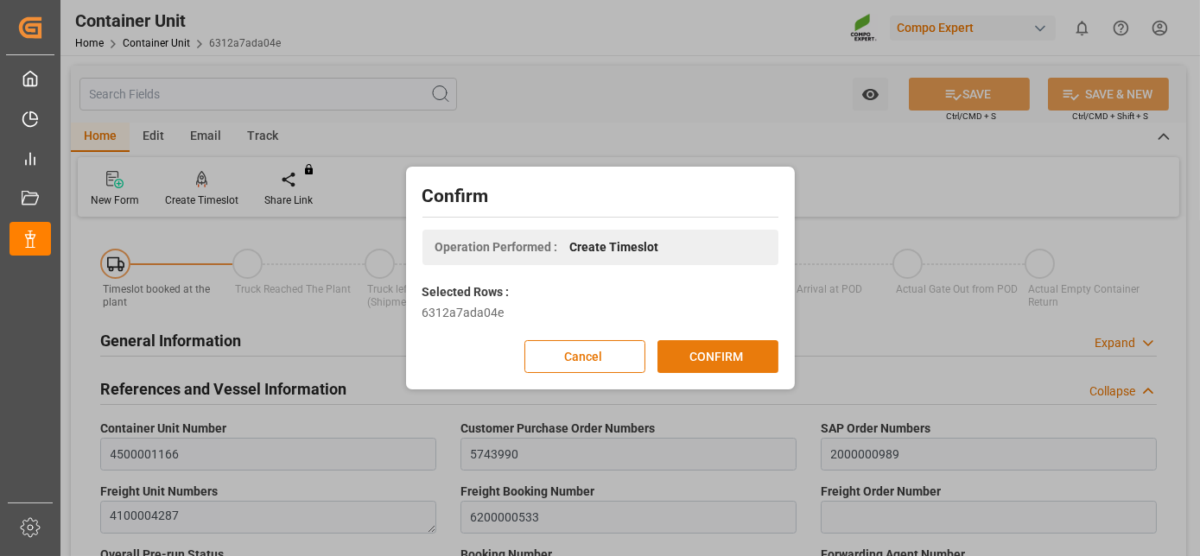
click at [710, 352] on button "CONFIRM" at bounding box center [717, 356] width 121 height 33
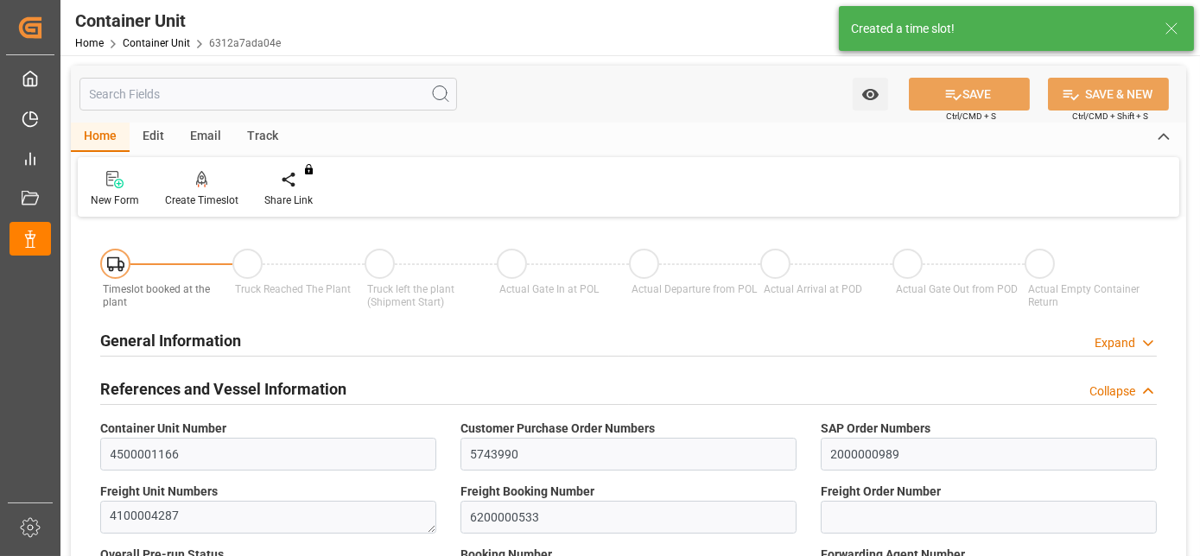
type input "CLSAI"
type input "7"
type input "0"
type input "8"
type input "0"
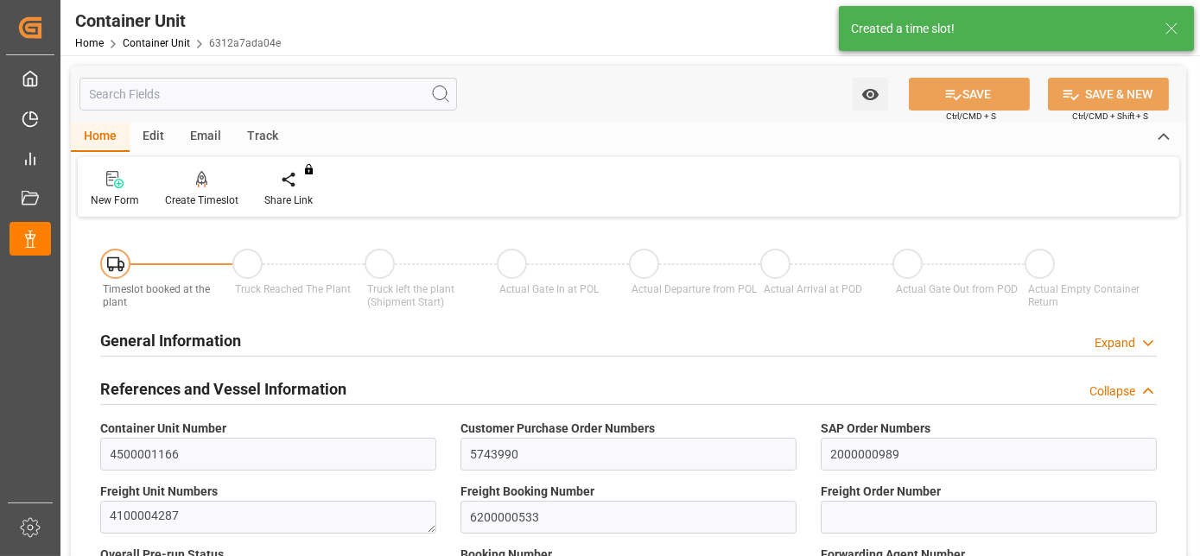
type input "0"
type input "21520.8"
type input "25.08.2025"
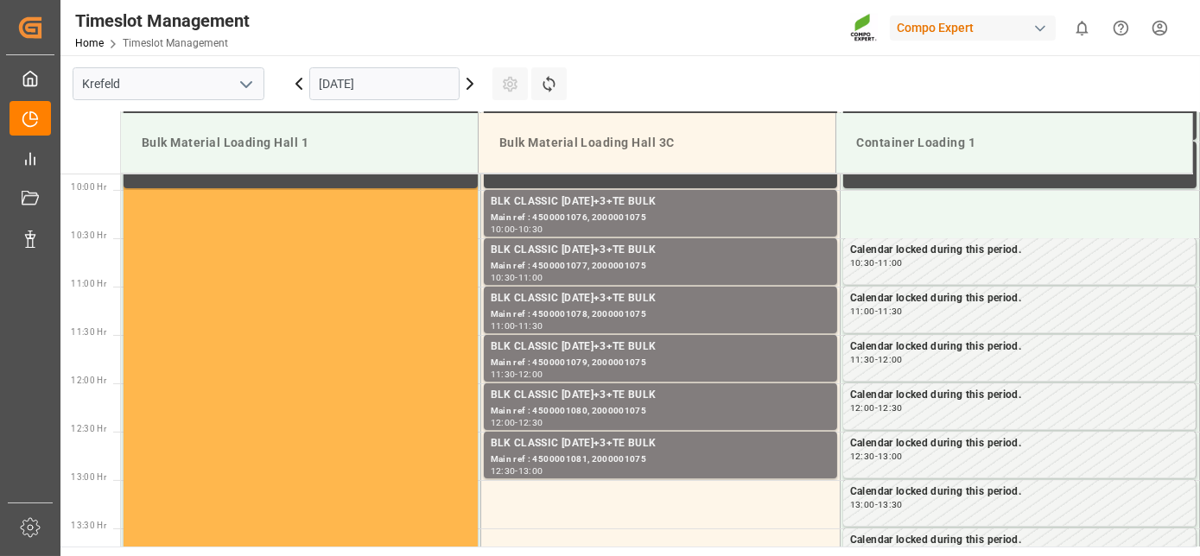
click at [415, 86] on input "[DATE]" at bounding box center [384, 83] width 150 height 33
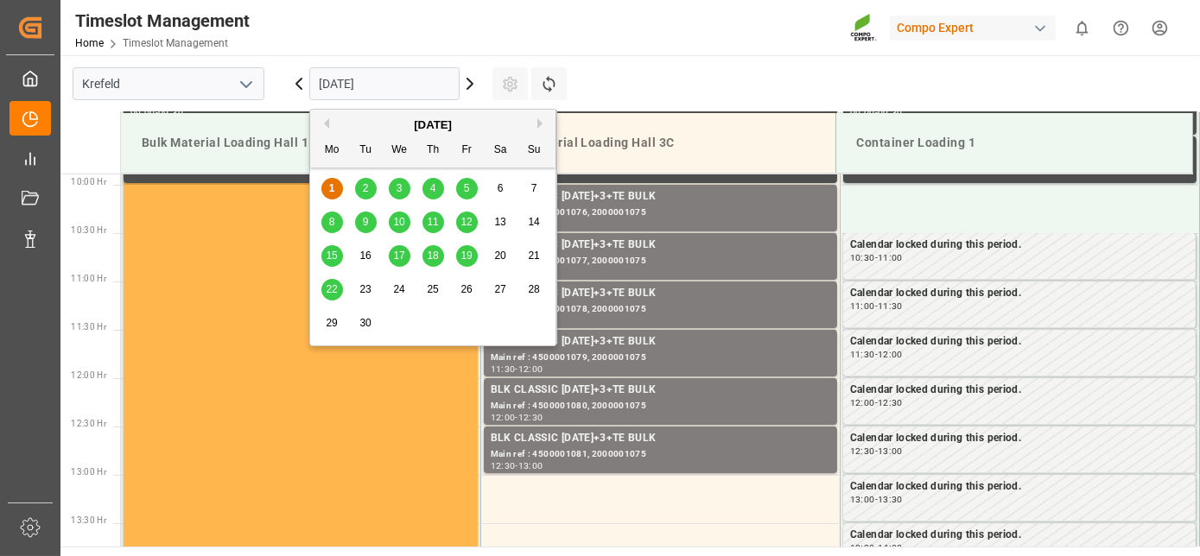
click at [429, 253] on span "18" at bounding box center [432, 256] width 11 height 12
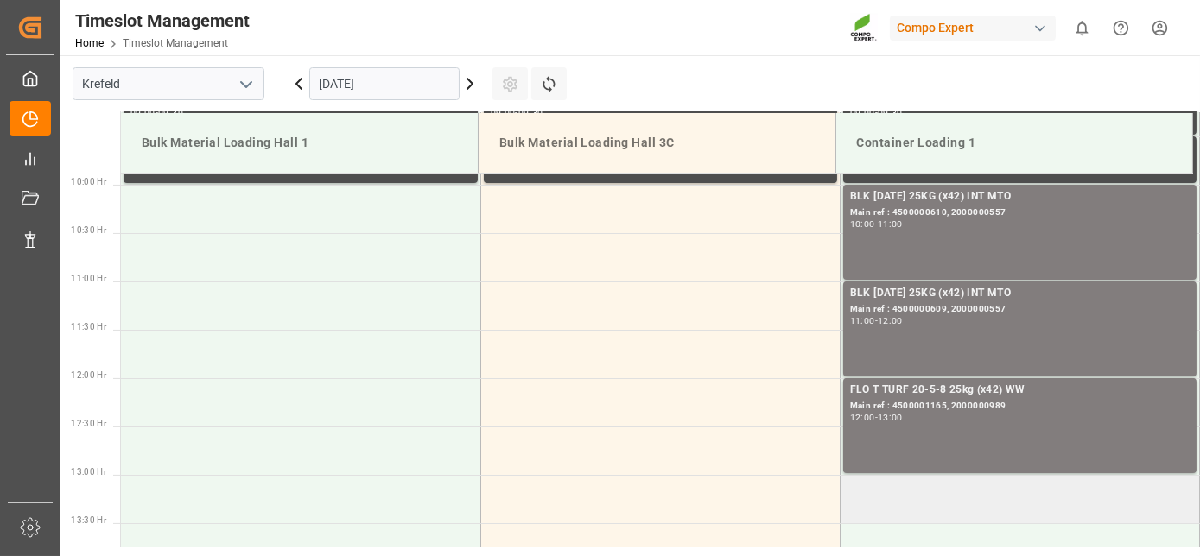
click at [969, 486] on td at bounding box center [1019, 499] width 359 height 48
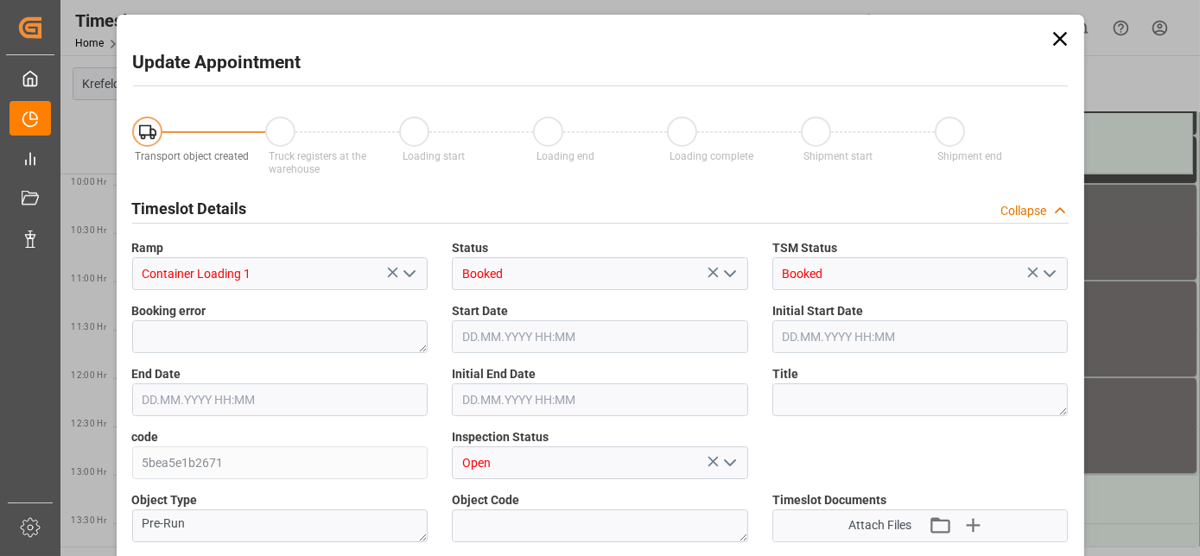
type input "21520.8"
type input "0"
type input "[DATE] 13:00"
type input "[DATE] 13:30"
type input "[DATE] 09:01"
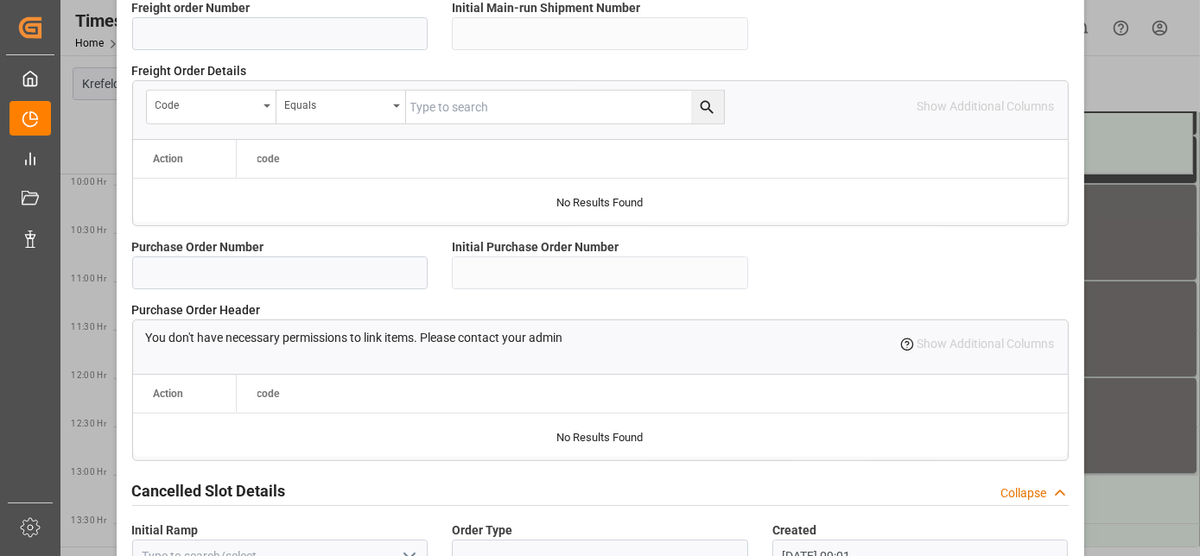
scroll to position [1718, 0]
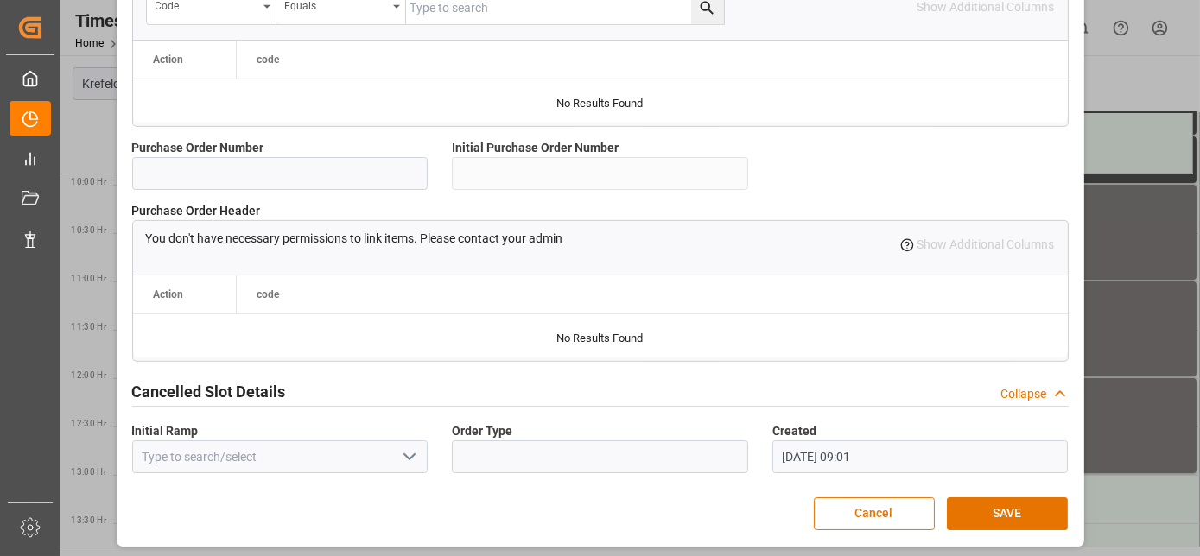
drag, startPoint x: 738, startPoint y: 364, endPoint x: 738, endPoint y: 548, distance: 184.0
click at [1016, 509] on button "SAVE" at bounding box center [1007, 514] width 121 height 33
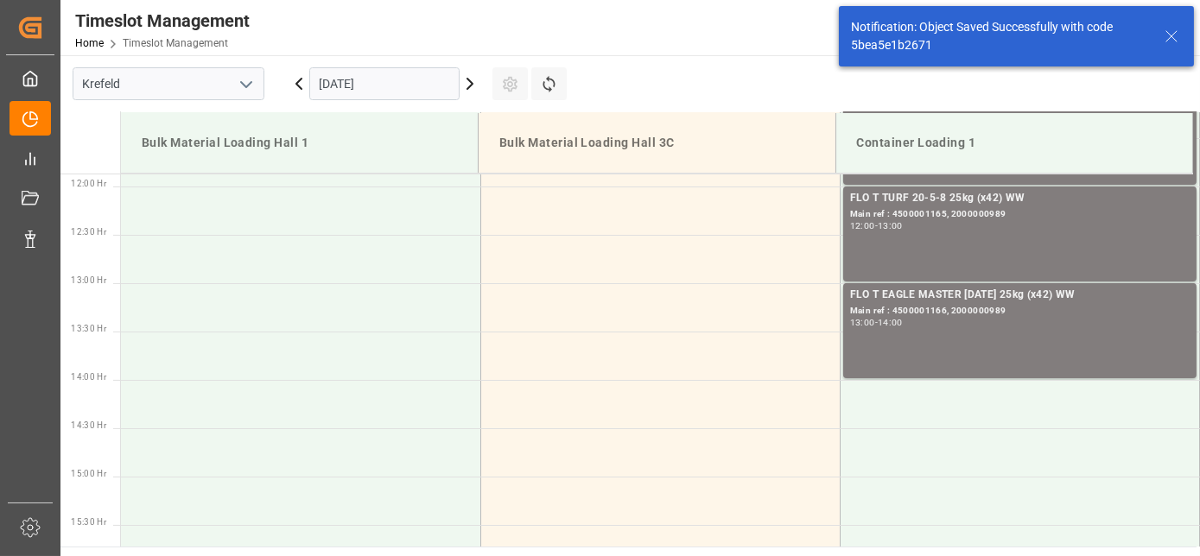
scroll to position [1149, 0]
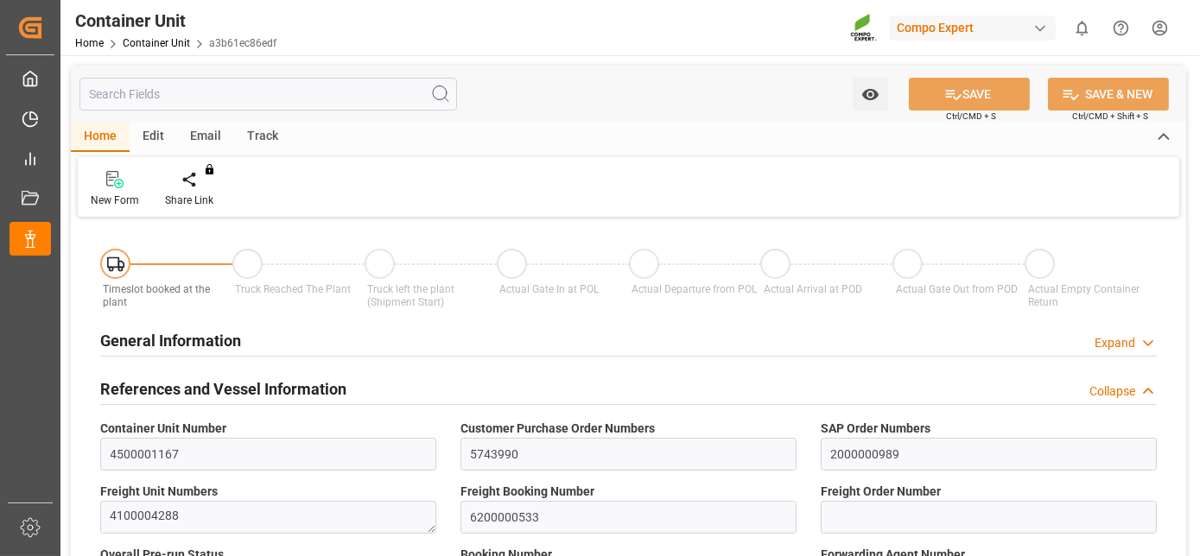
type input "CLSAI"
type input "7"
type input "0"
type input "8"
type input "0"
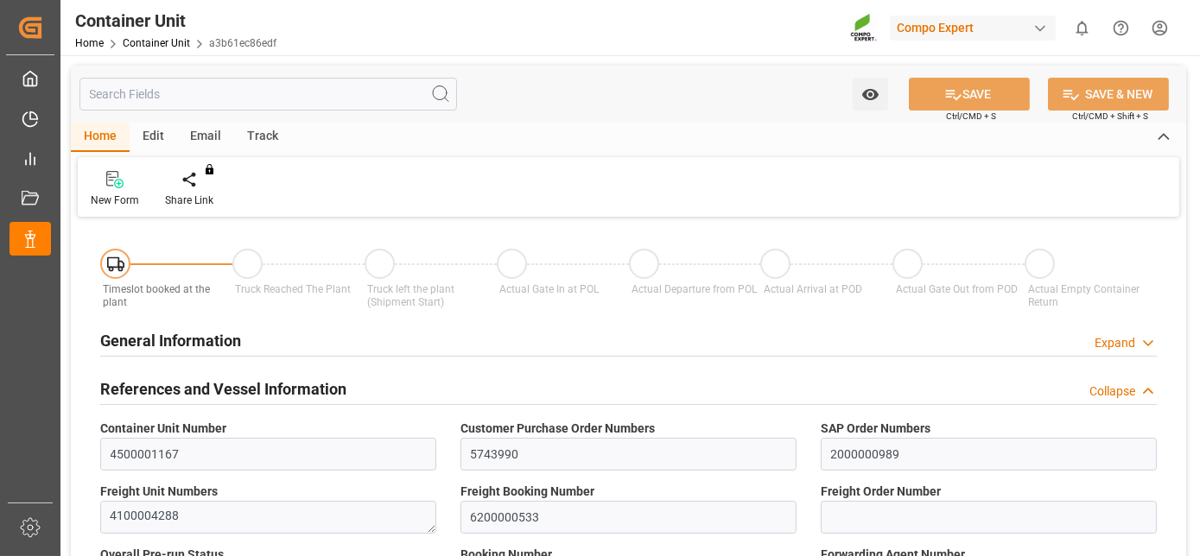
type input "0"
type input "21520.8"
type input "25.08.2025"
click at [200, 171] on icon at bounding box center [202, 178] width 12 height 15
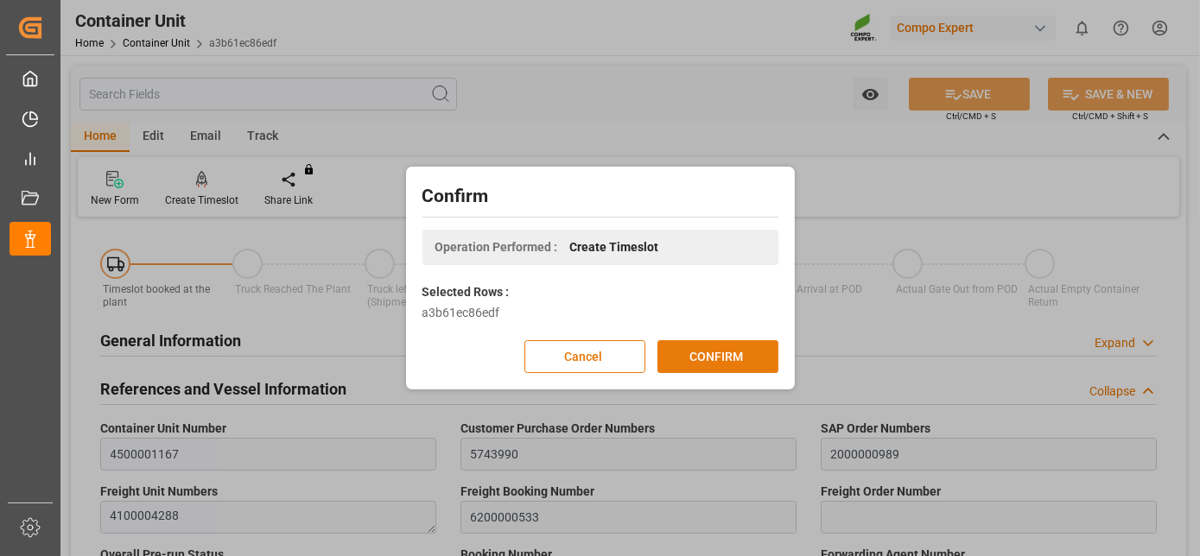
click at [726, 361] on button "CONFIRM" at bounding box center [717, 356] width 121 height 33
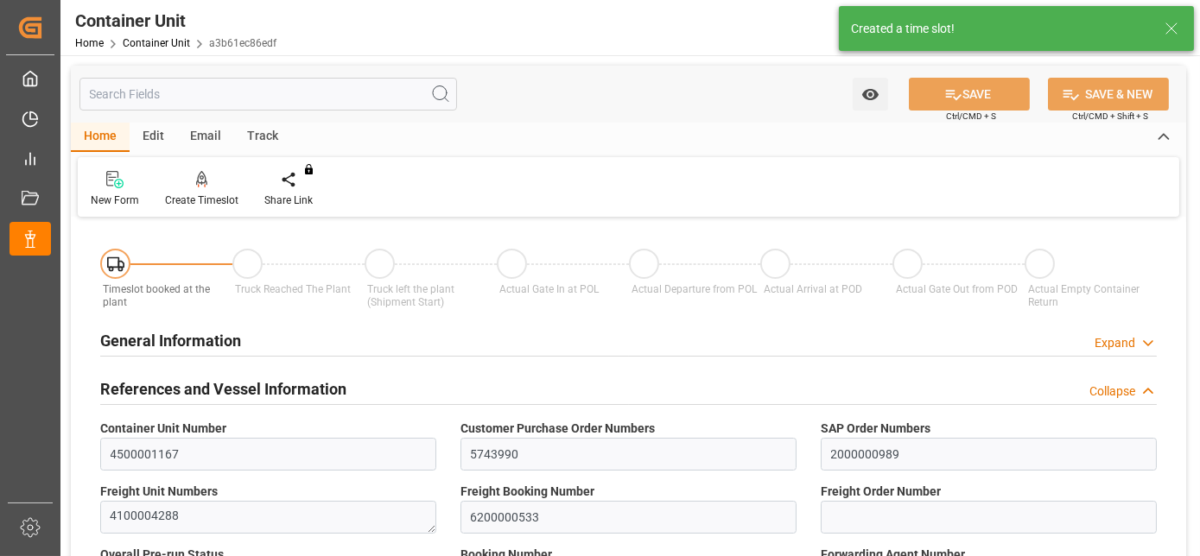
type input "CLSAI"
type input "7"
type input "0"
type input "8"
type input "0"
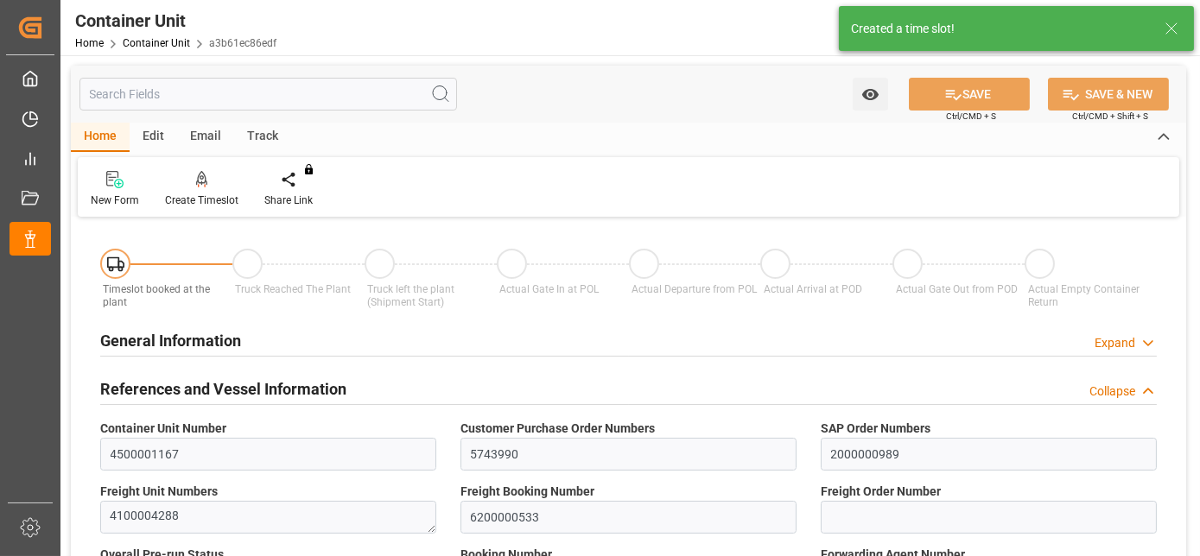
type input "0"
type input "21520.8"
type input "25.08.2025"
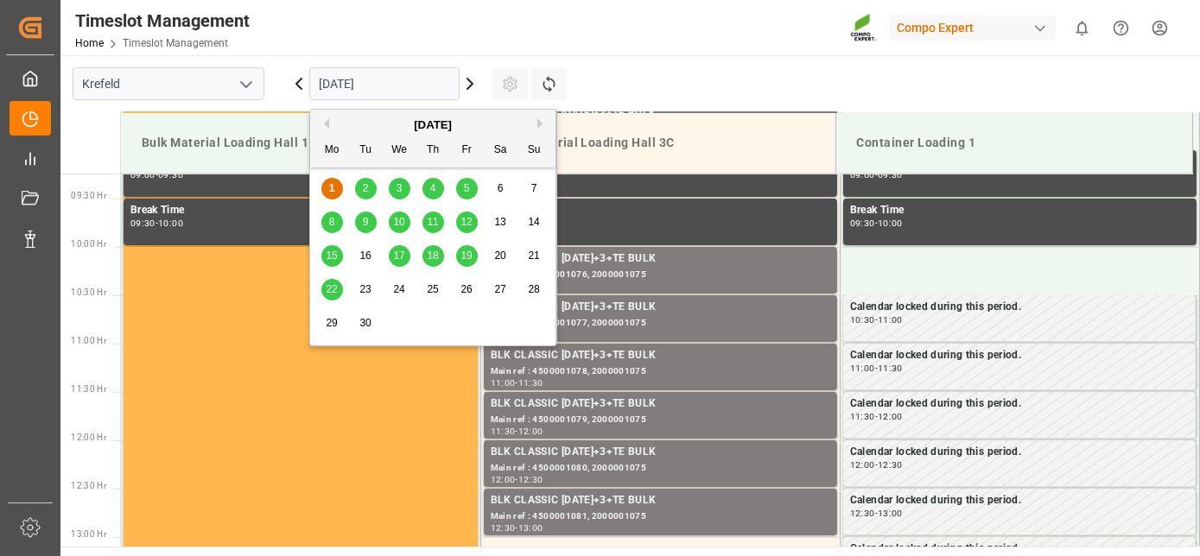
scroll to position [956, 0]
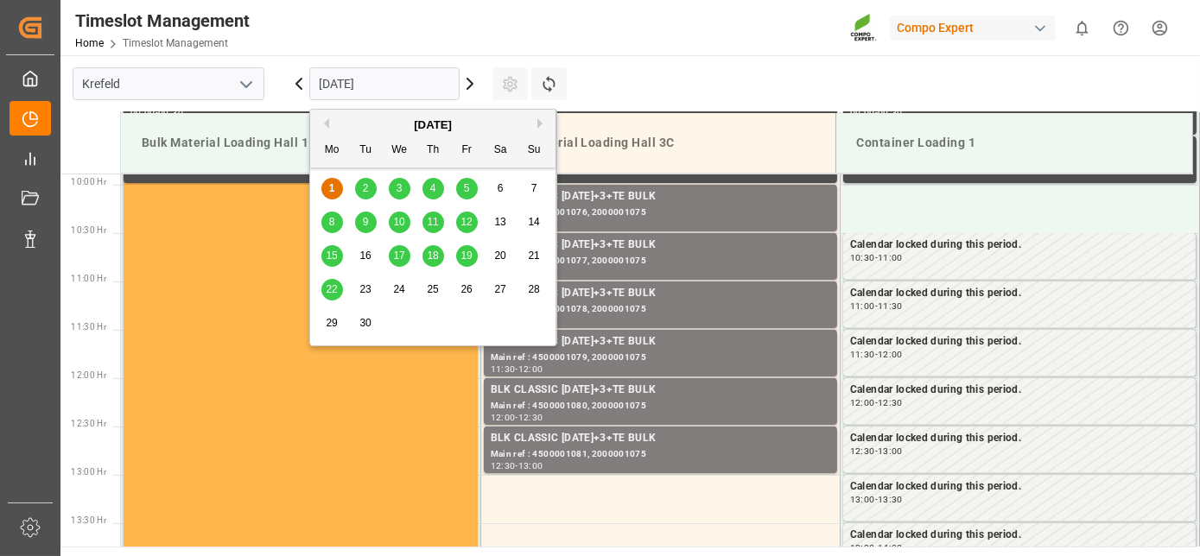
click at [342, 83] on input "[DATE]" at bounding box center [384, 83] width 150 height 33
click at [431, 251] on span "18" at bounding box center [432, 256] width 11 height 12
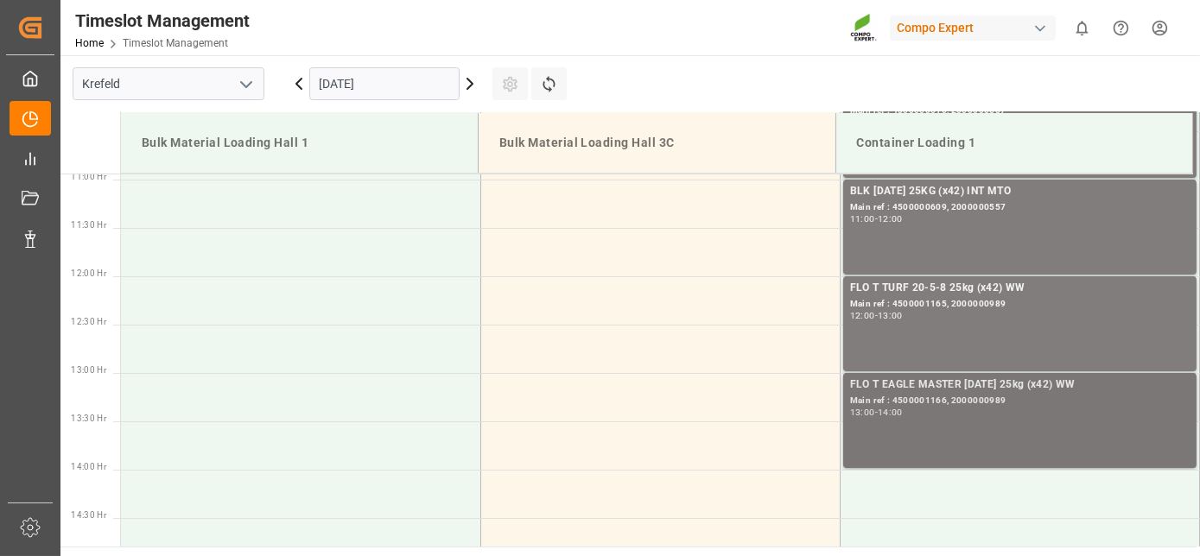
scroll to position [1102, 0]
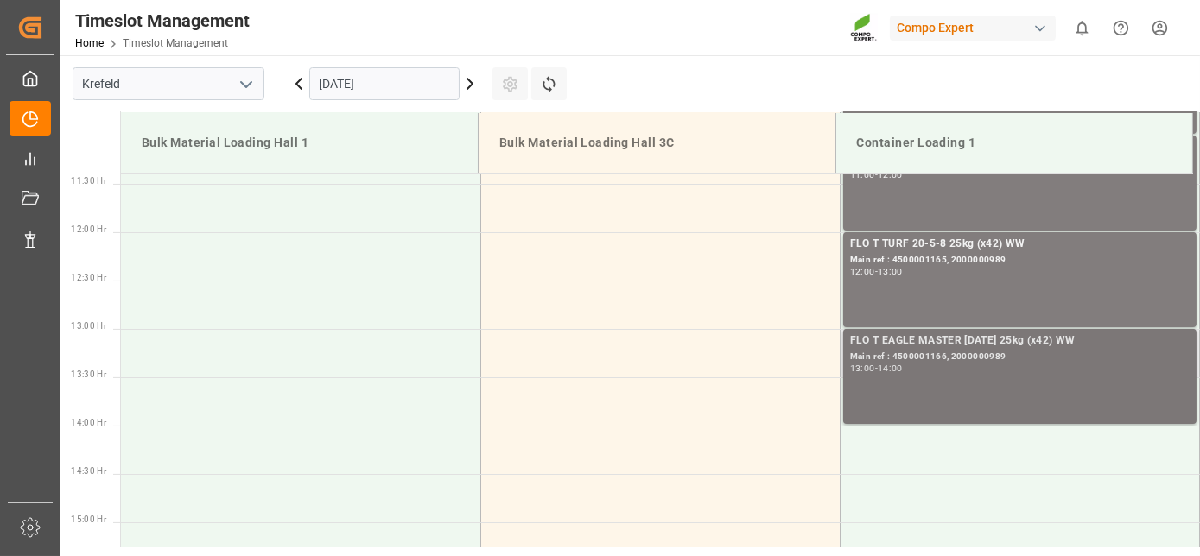
drag, startPoint x: 942, startPoint y: 498, endPoint x: 937, endPoint y: 525, distance: 28.0
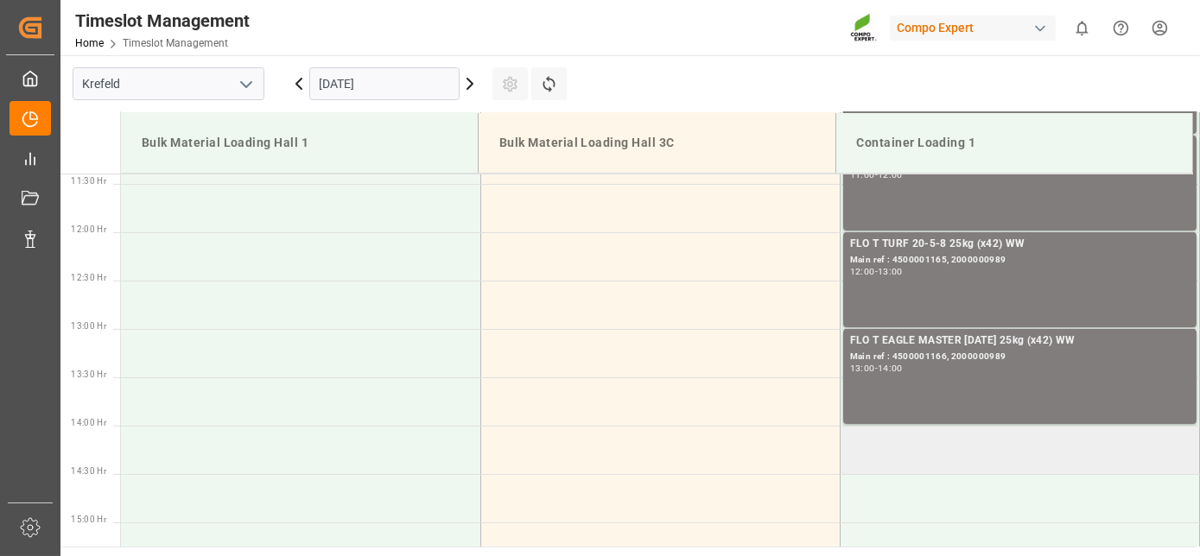
click at [898, 443] on td at bounding box center [1019, 450] width 359 height 48
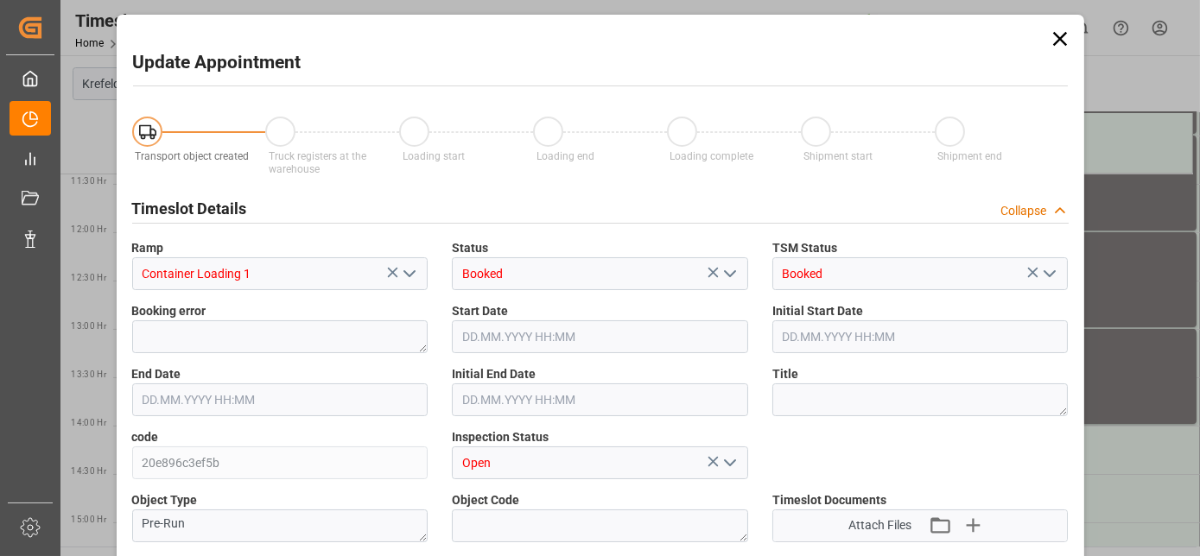
type input "21520.8"
type input "0"
type input "[DATE] 14:00"
type input "[DATE] 14:30"
type input "[DATE] 09:01"
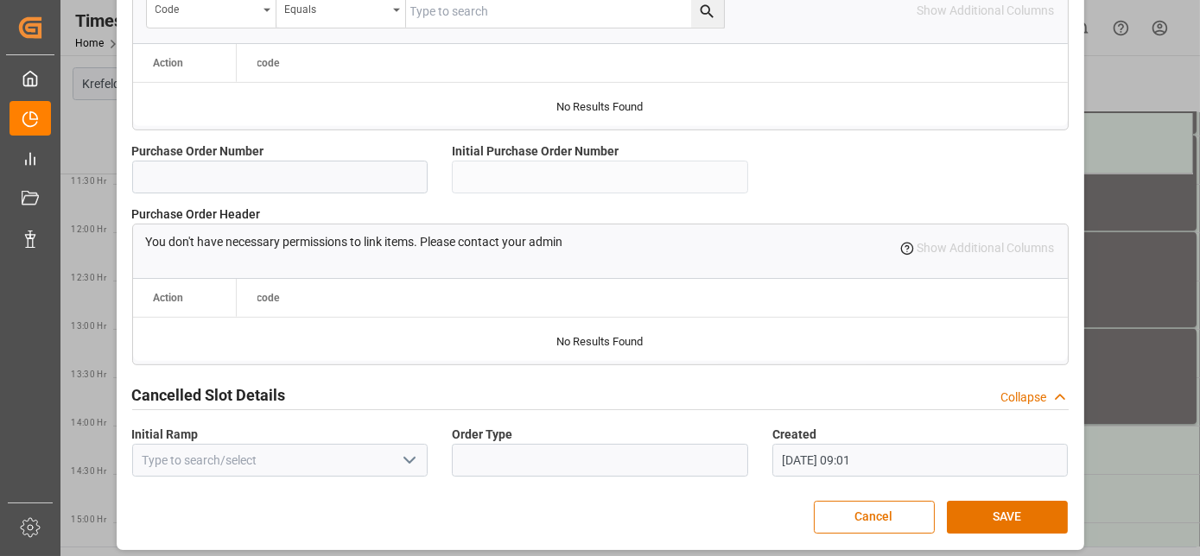
drag, startPoint x: 723, startPoint y: 587, endPoint x: 720, endPoint y: 596, distance: 9.3
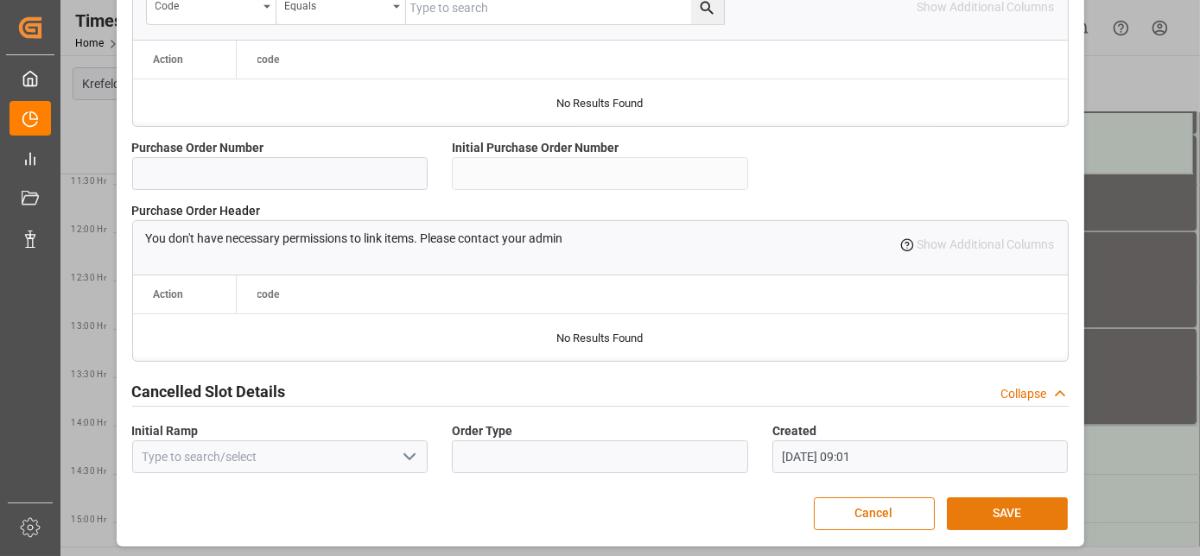
click at [991, 506] on button "SAVE" at bounding box center [1007, 514] width 121 height 33
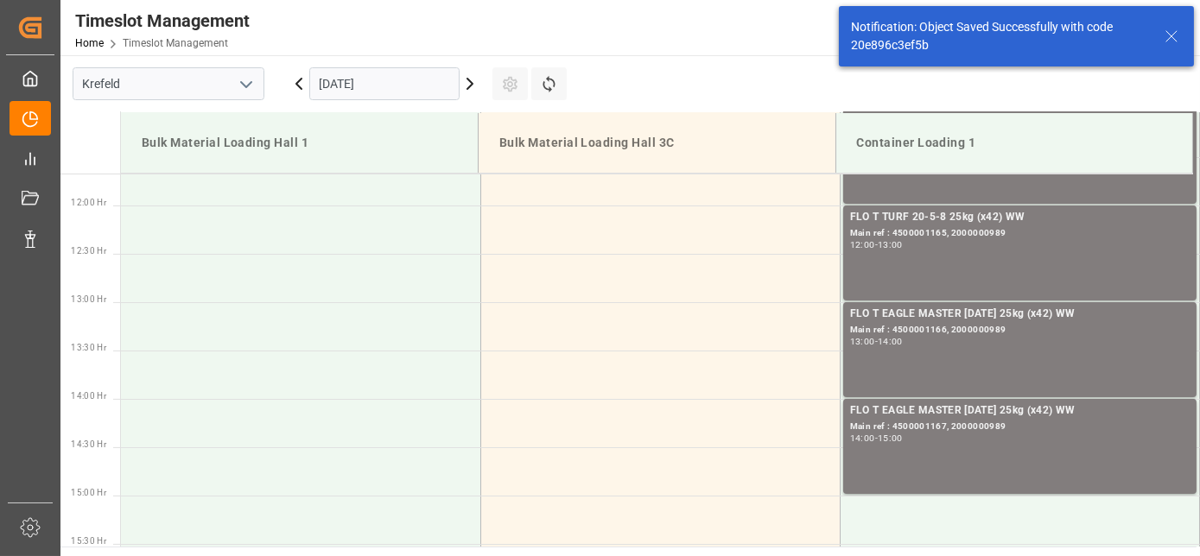
scroll to position [1246, 0]
